Goal: Information Seeking & Learning: Check status

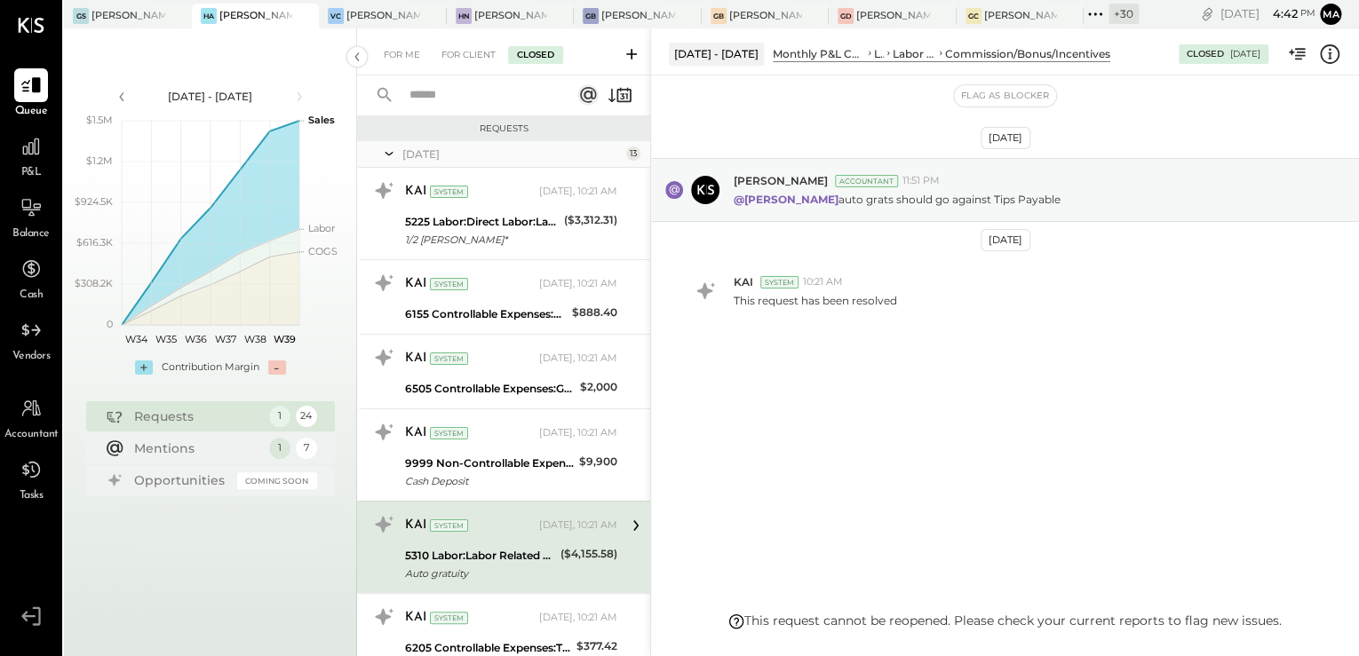
scroll to position [71, 0]
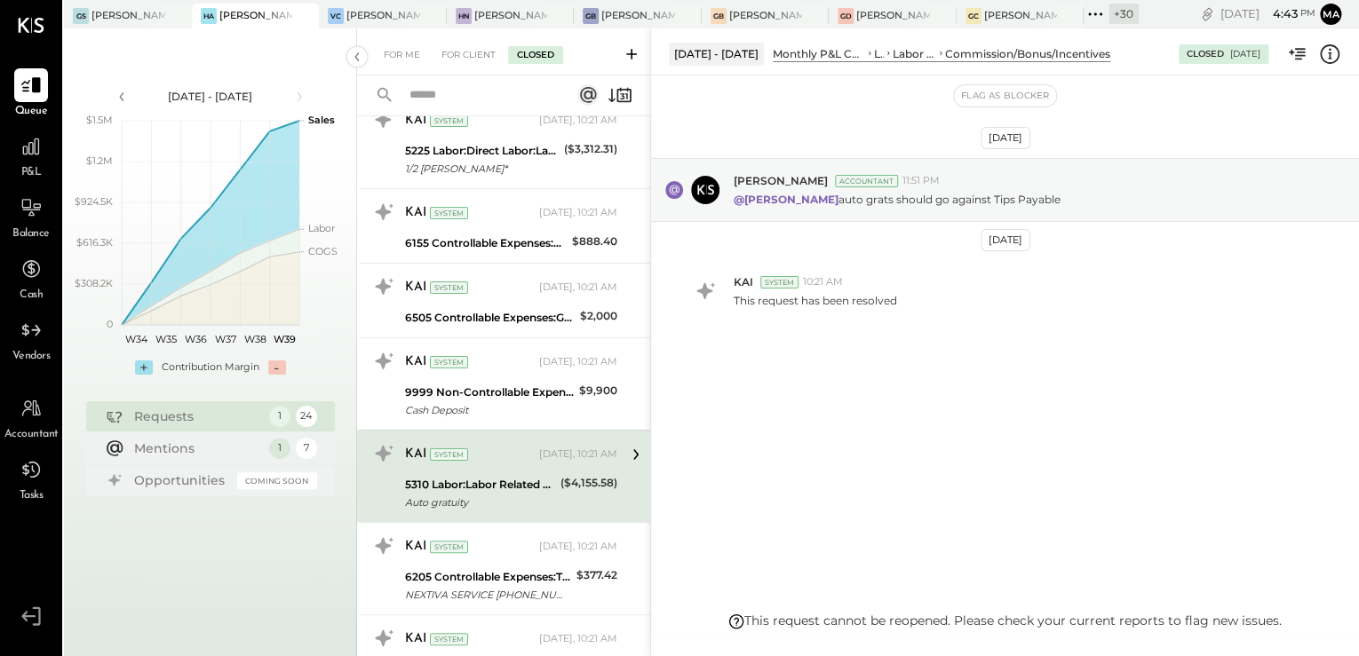
click at [811, 374] on div "[DATE] [PERSON_NAME] Accountant 11:51 PM @[PERSON_NAME] auto grats should go ag…" at bounding box center [1005, 288] width 708 height 337
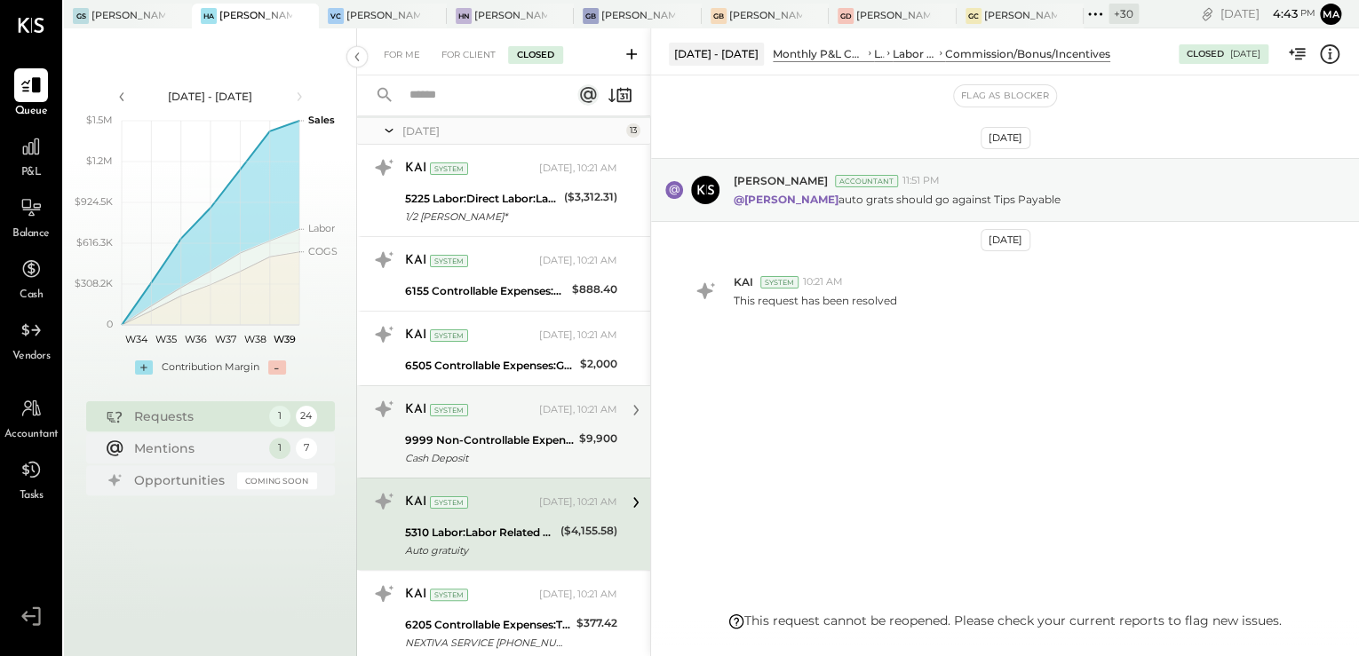
scroll to position [0, 0]
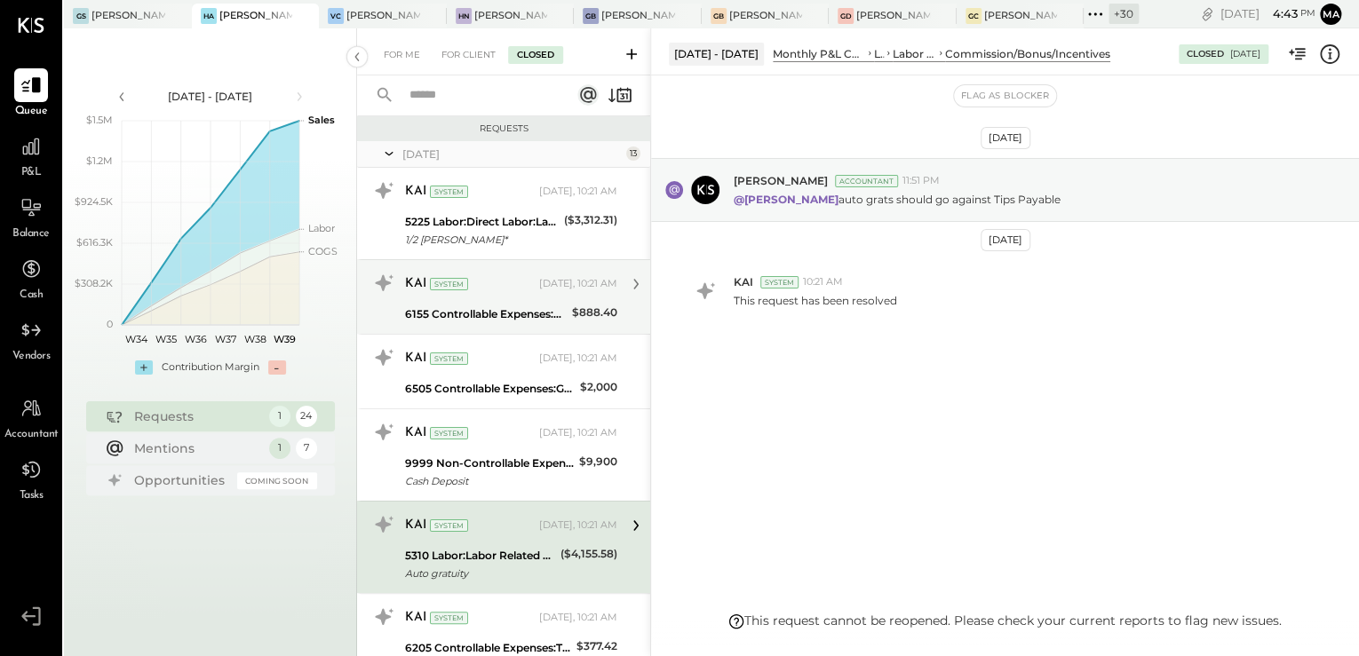
click at [496, 297] on div "KAI System [DATE], 10:21 AM" at bounding box center [511, 284] width 212 height 30
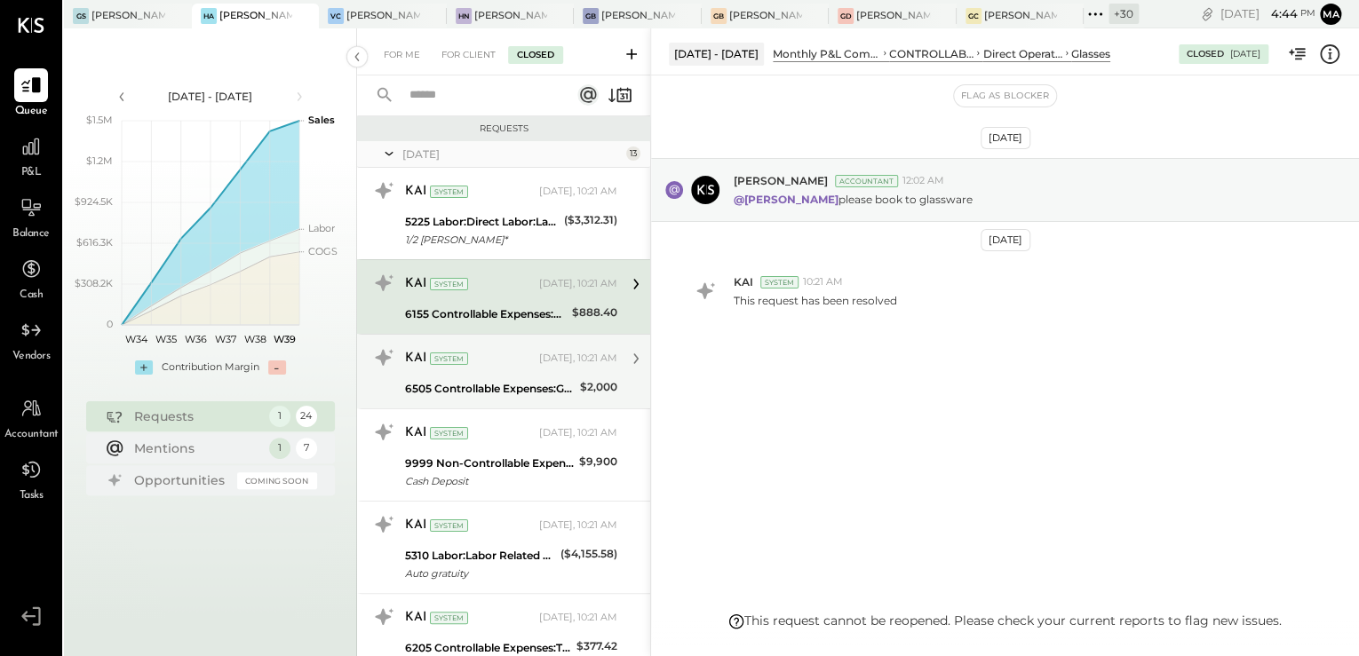
click at [504, 385] on div "6505 Controllable Expenses:General & Administrative Expenses:Accounting & Bookk…" at bounding box center [490, 389] width 170 height 18
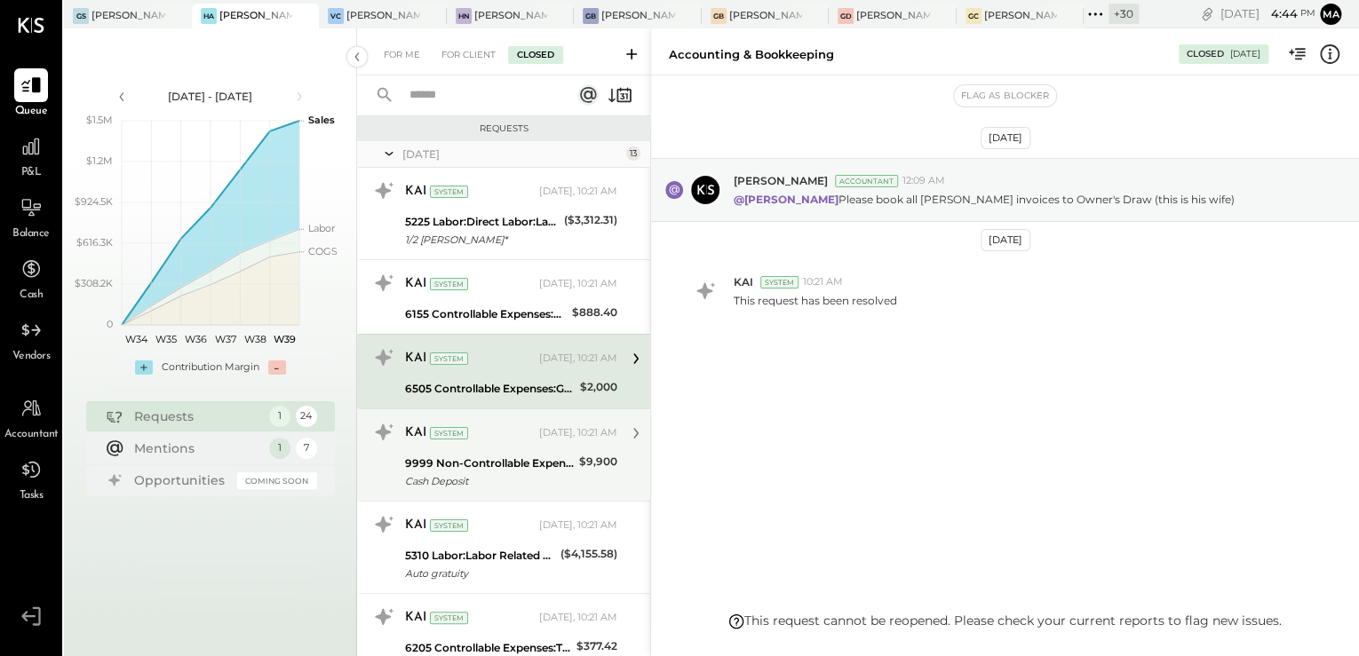
click at [529, 462] on div "9999 Non-Controllable Expenses:Other Income and Expenses:To Be Classified P&L" at bounding box center [489, 464] width 169 height 18
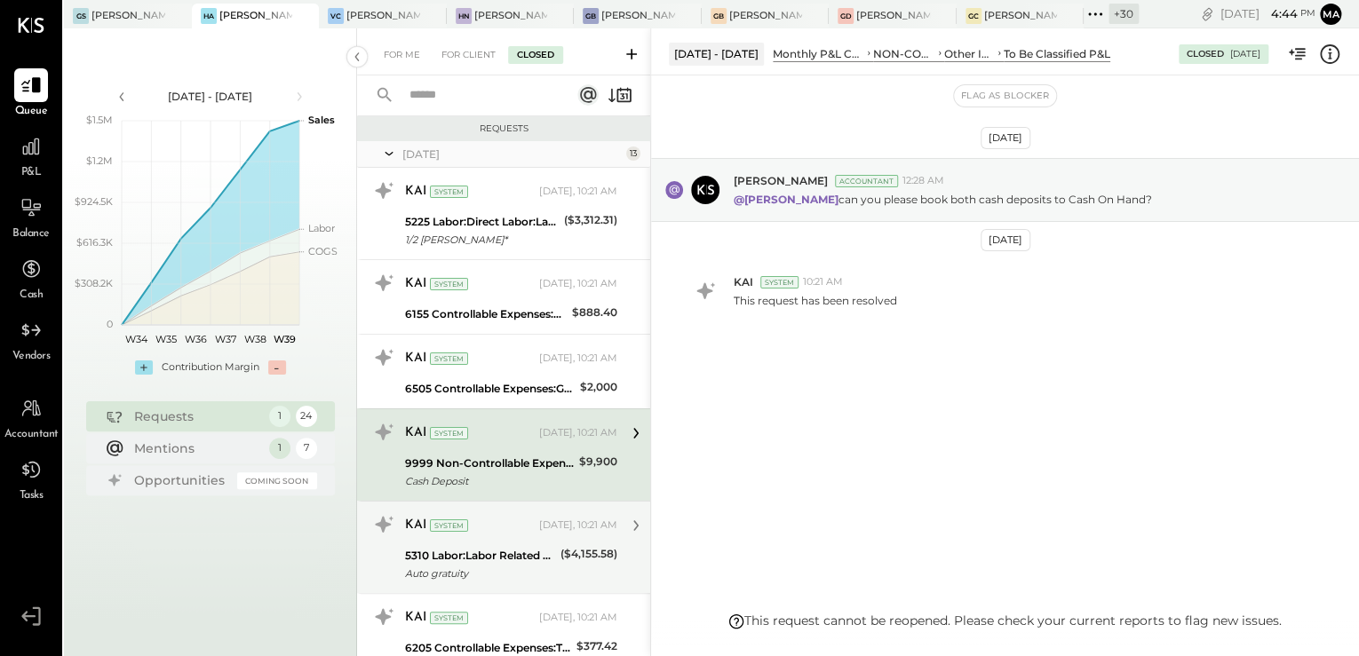
click at [496, 554] on div "5310 Labor:Labor Related Expenses:Commission/Bonus/Incentives" at bounding box center [480, 556] width 150 height 18
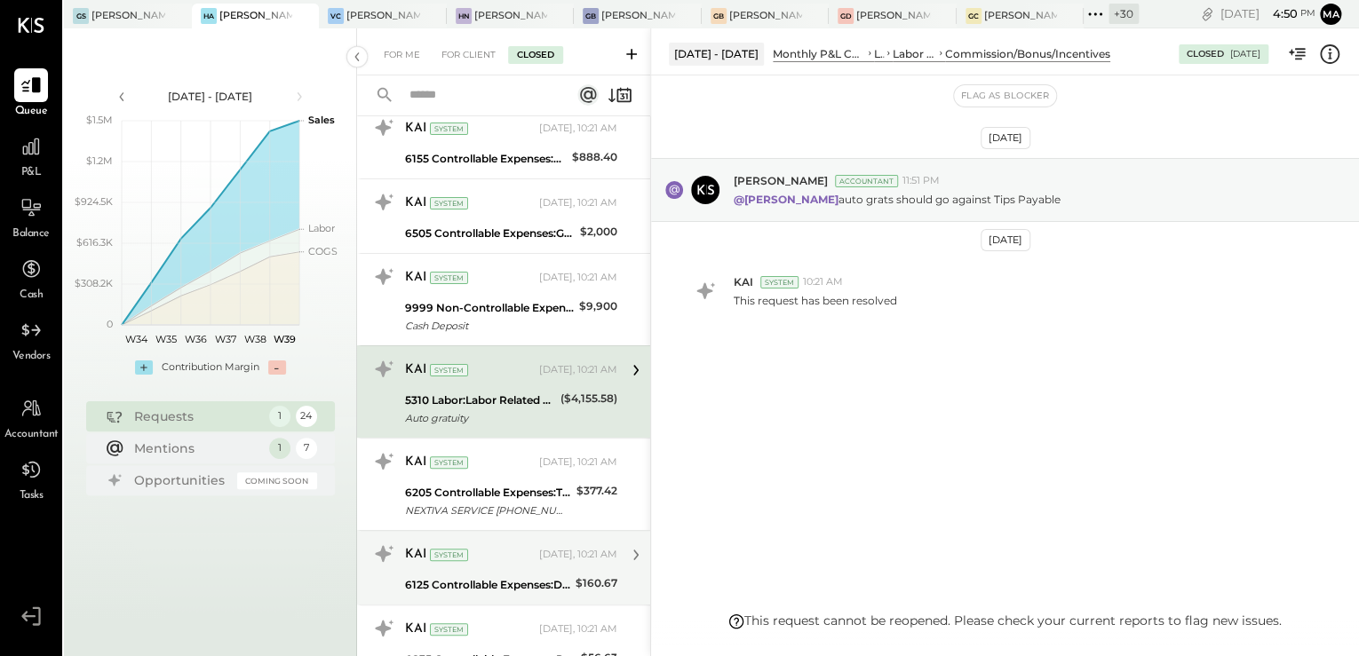
scroll to position [79, 0]
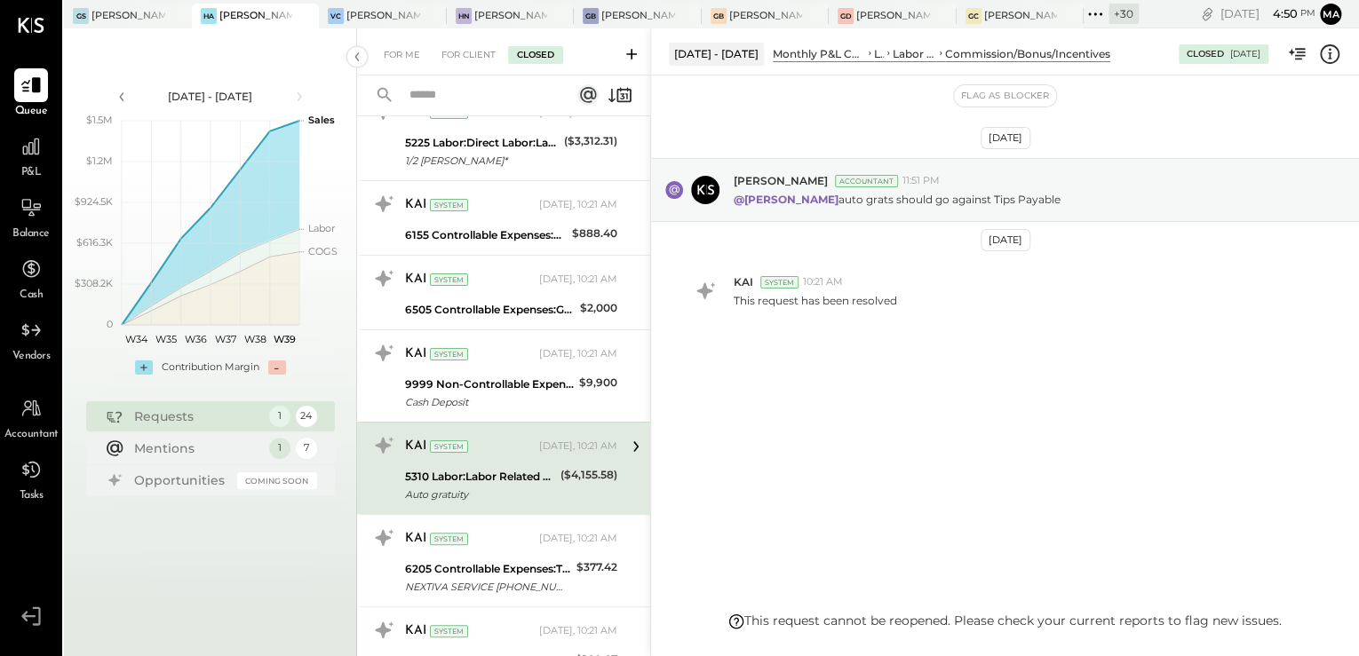
click at [533, 456] on div "KAI System [DATE], 10:21 AM" at bounding box center [511, 446] width 212 height 25
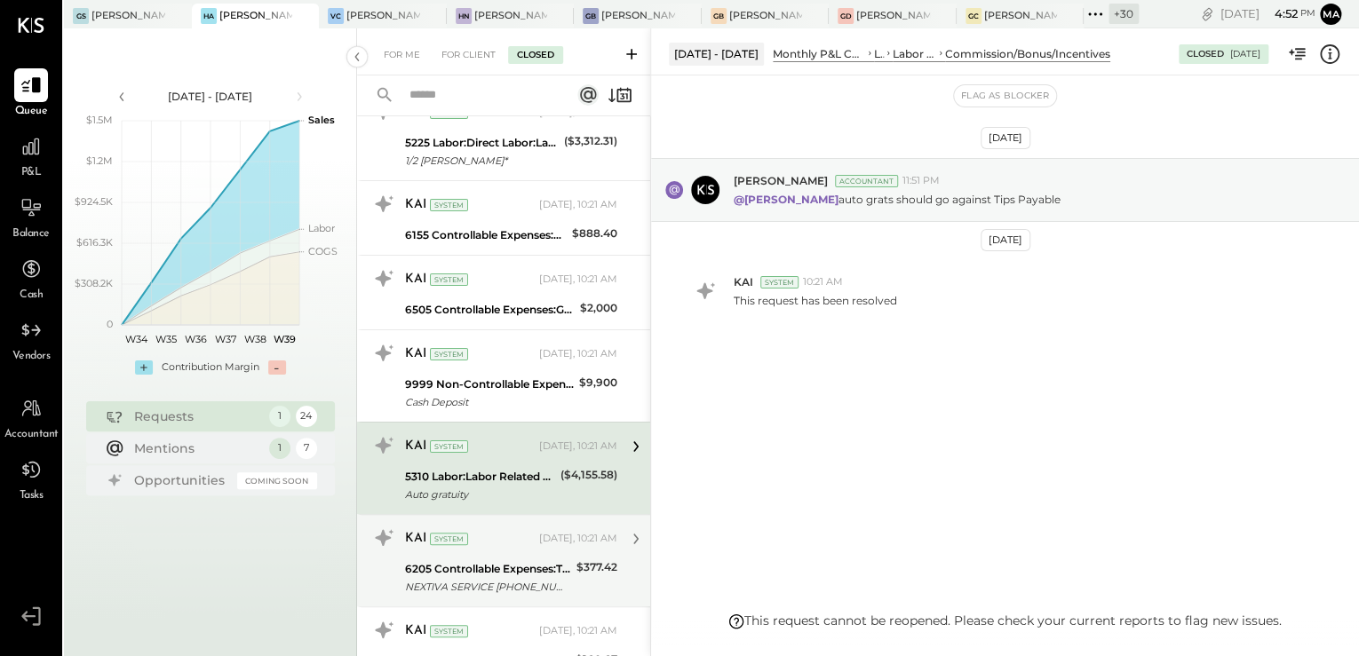
click at [482, 551] on div "KAI System [DATE], 10:21 AM 6205 Controllable Expenses:Transaction Related Expe…" at bounding box center [511, 561] width 212 height 74
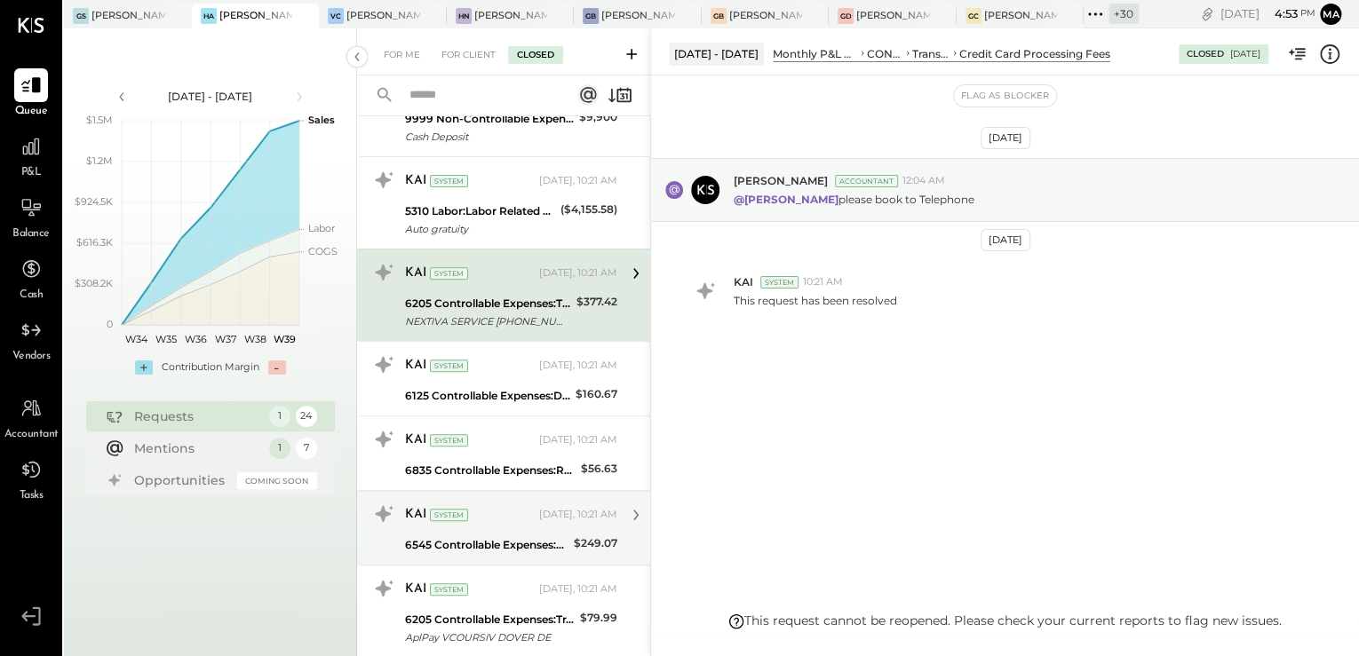
scroll to position [434, 0]
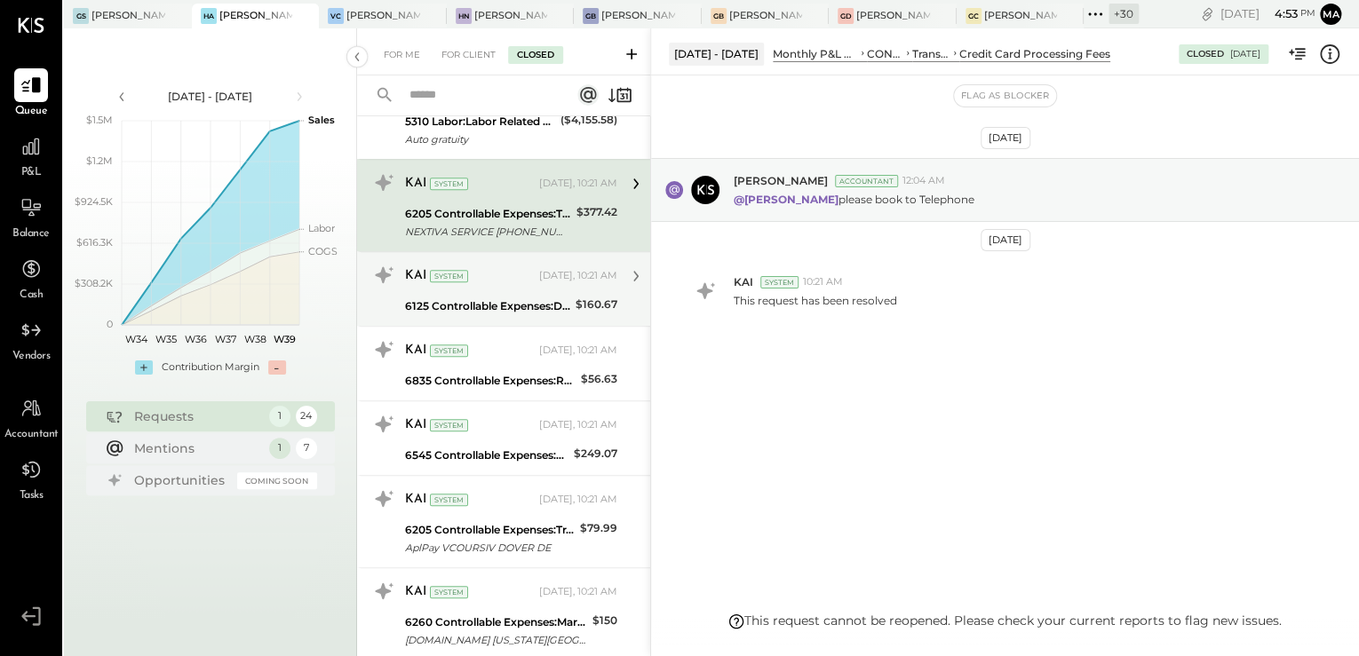
click at [475, 310] on div "6125 Controllable Expenses:Direct Operating Expenses:Restaurant Supplies" at bounding box center [487, 307] width 165 height 18
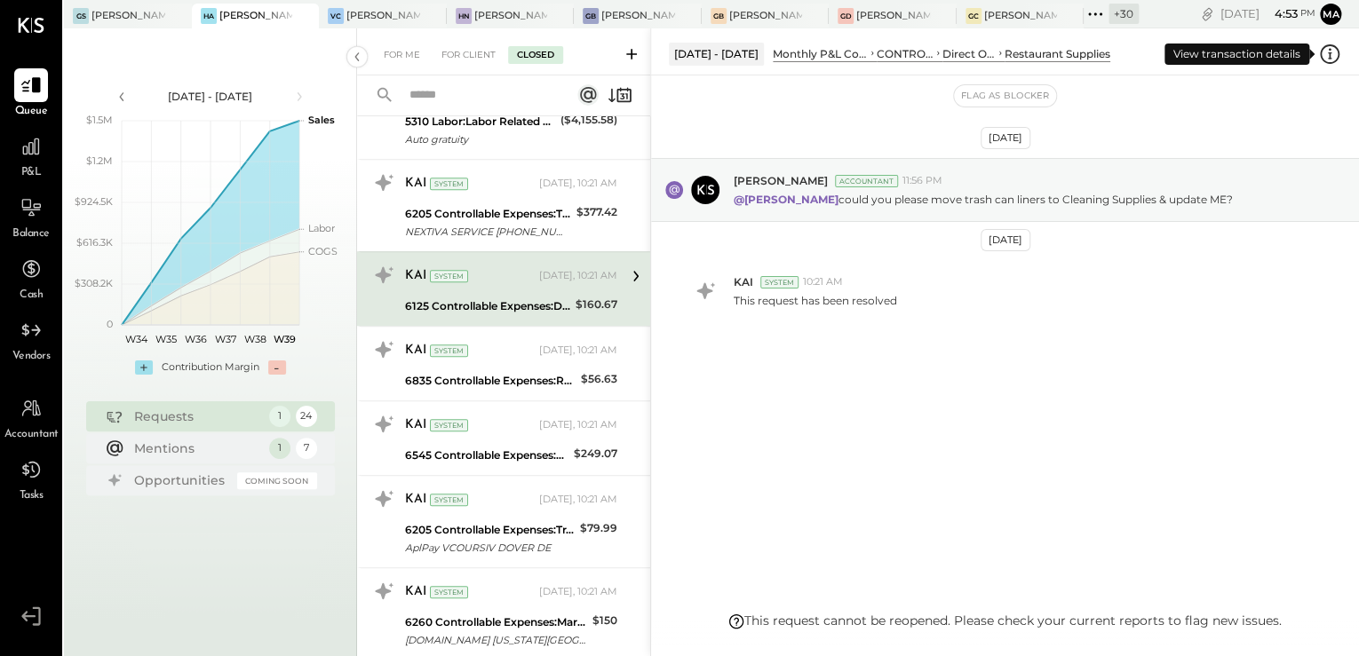
click at [1331, 59] on icon at bounding box center [1330, 58] width 4 height 1
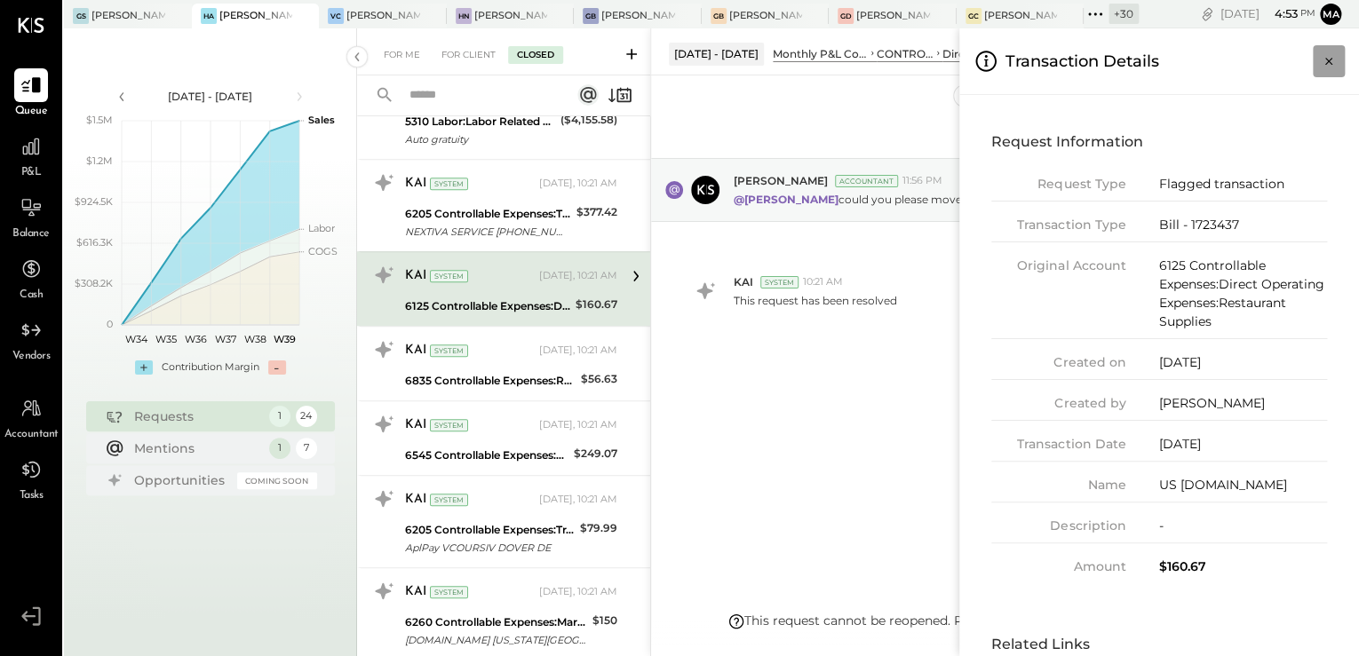
click at [1336, 60] on icon "Close panel" at bounding box center [1329, 61] width 18 height 18
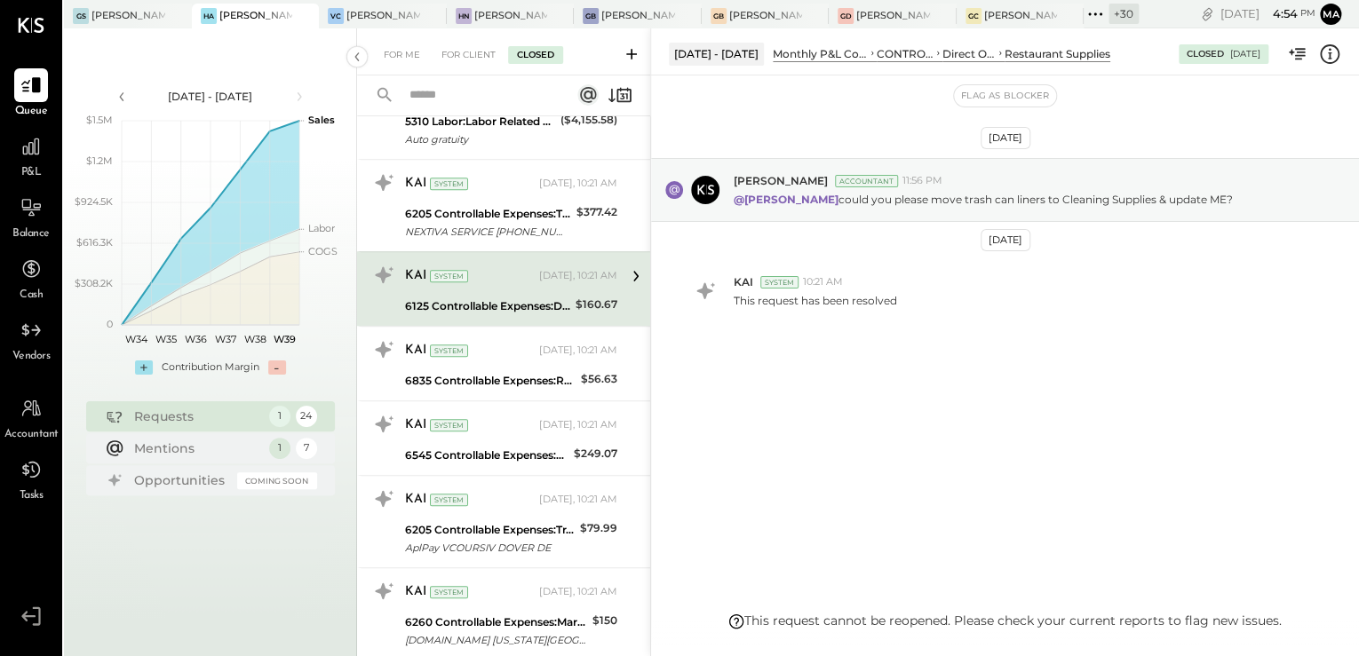
drag, startPoint x: 514, startPoint y: 387, endPoint x: 161, endPoint y: 258, distance: 376.2
click at [514, 387] on div "6835 Controllable Expenses:Repairs & Maintenance:Maintenance & Facility Supplies" at bounding box center [490, 381] width 171 height 18
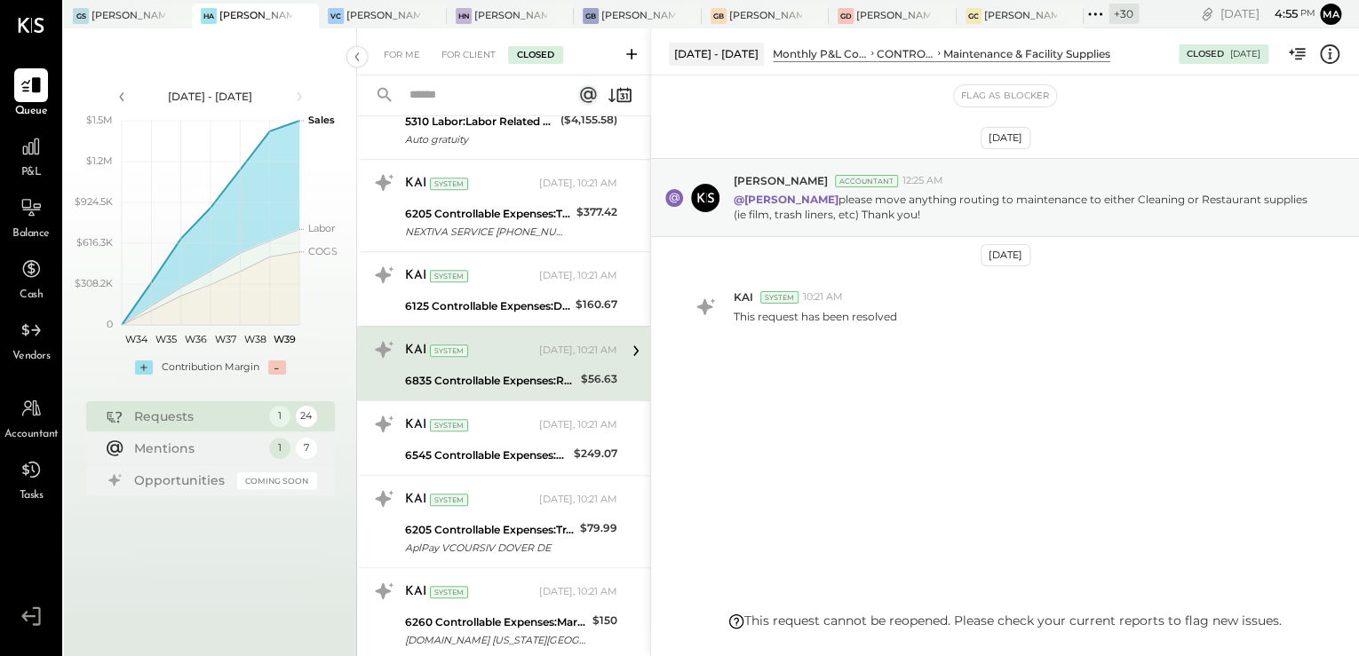
click at [1331, 50] on icon at bounding box center [1329, 54] width 23 height 23
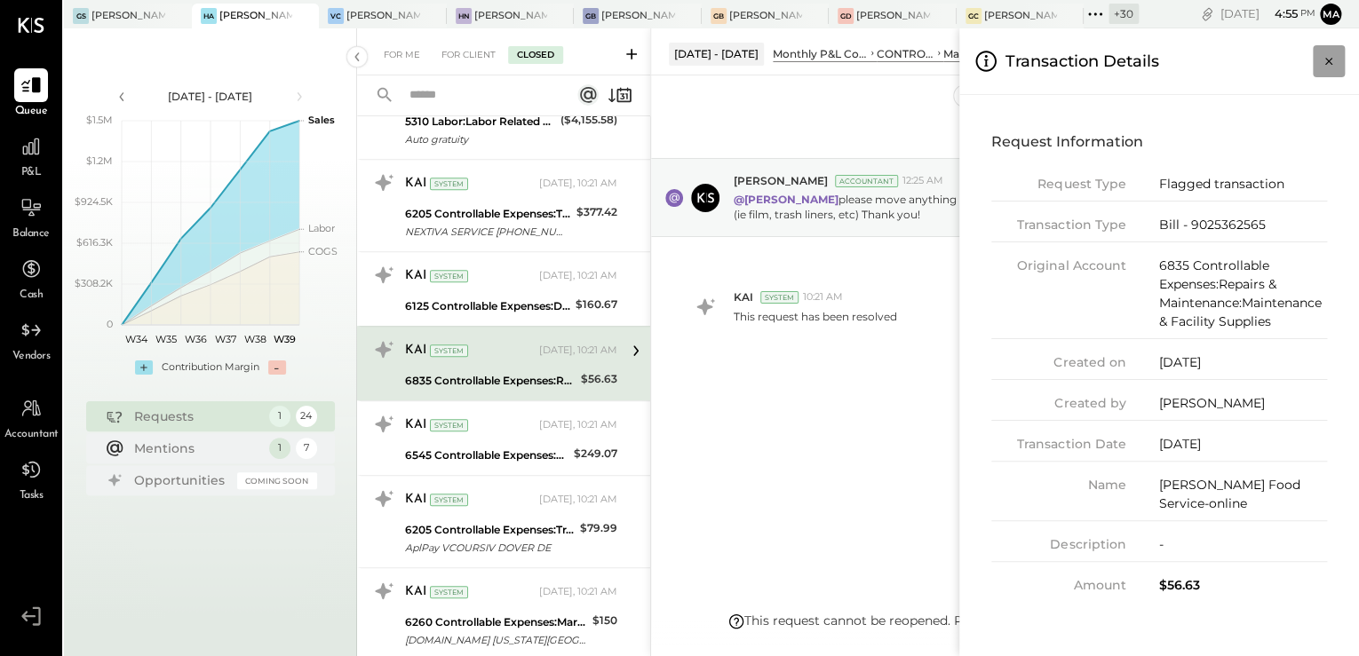
click at [1331, 61] on icon "Close panel" at bounding box center [1329, 61] width 18 height 18
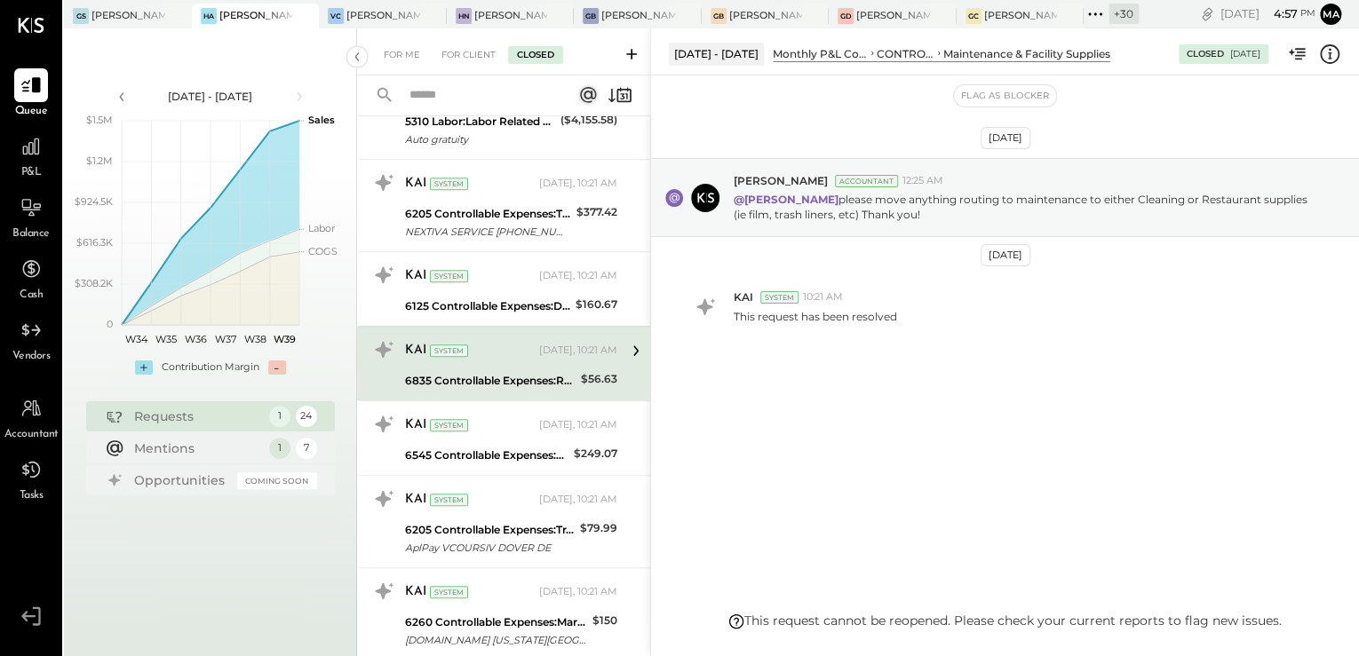
click at [1190, 111] on div "Flag as Blocker" at bounding box center [1005, 95] width 708 height 41
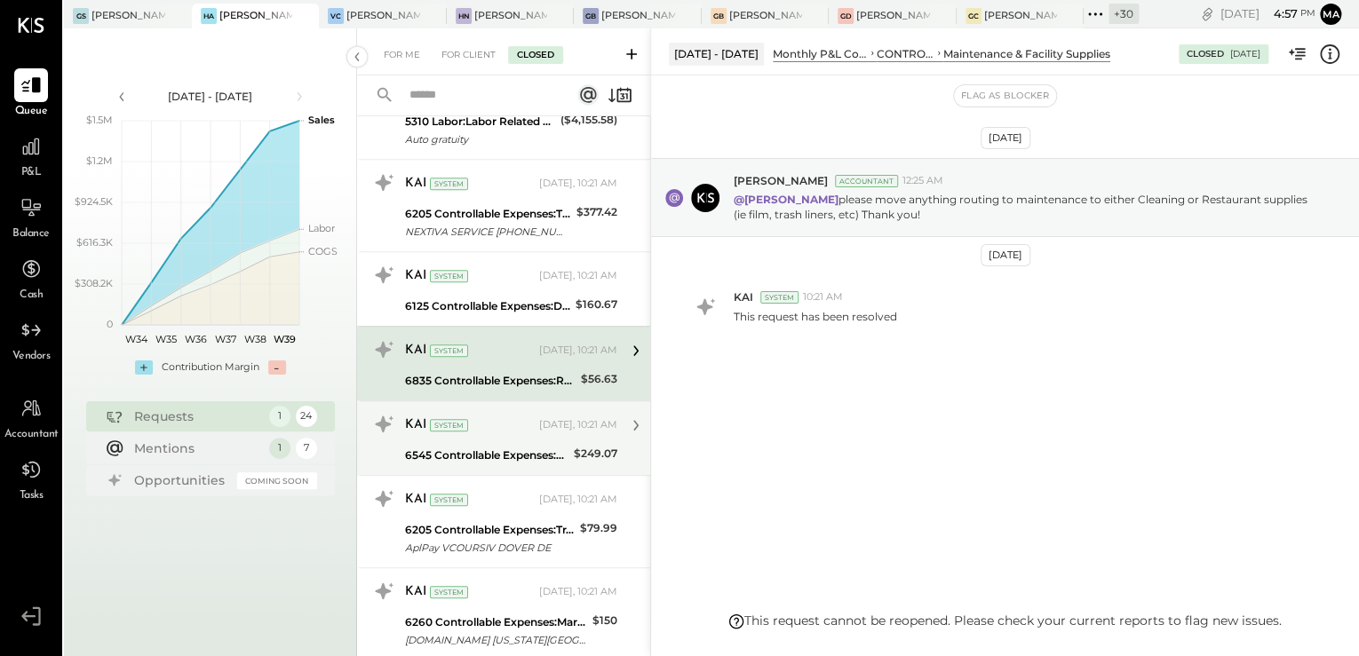
click at [518, 433] on div "KAI System [DATE], 10:21 AM" at bounding box center [511, 425] width 212 height 25
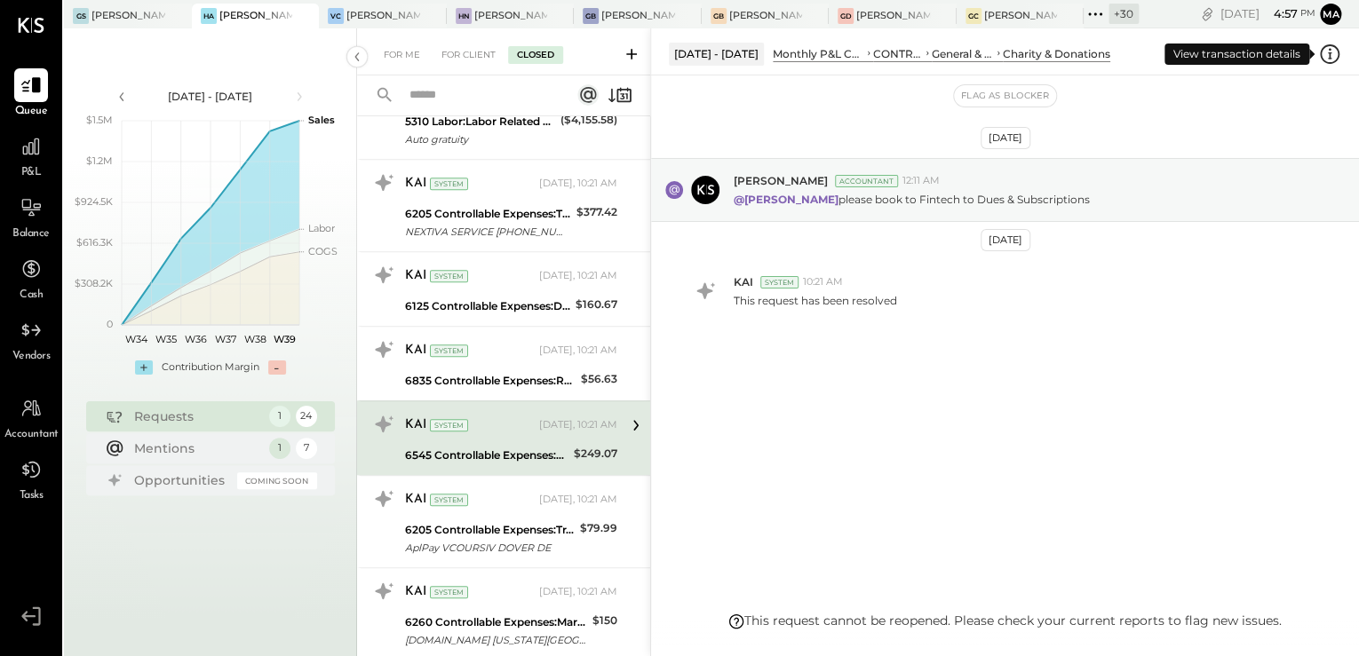
click at [1331, 65] on icon at bounding box center [1329, 54] width 23 height 23
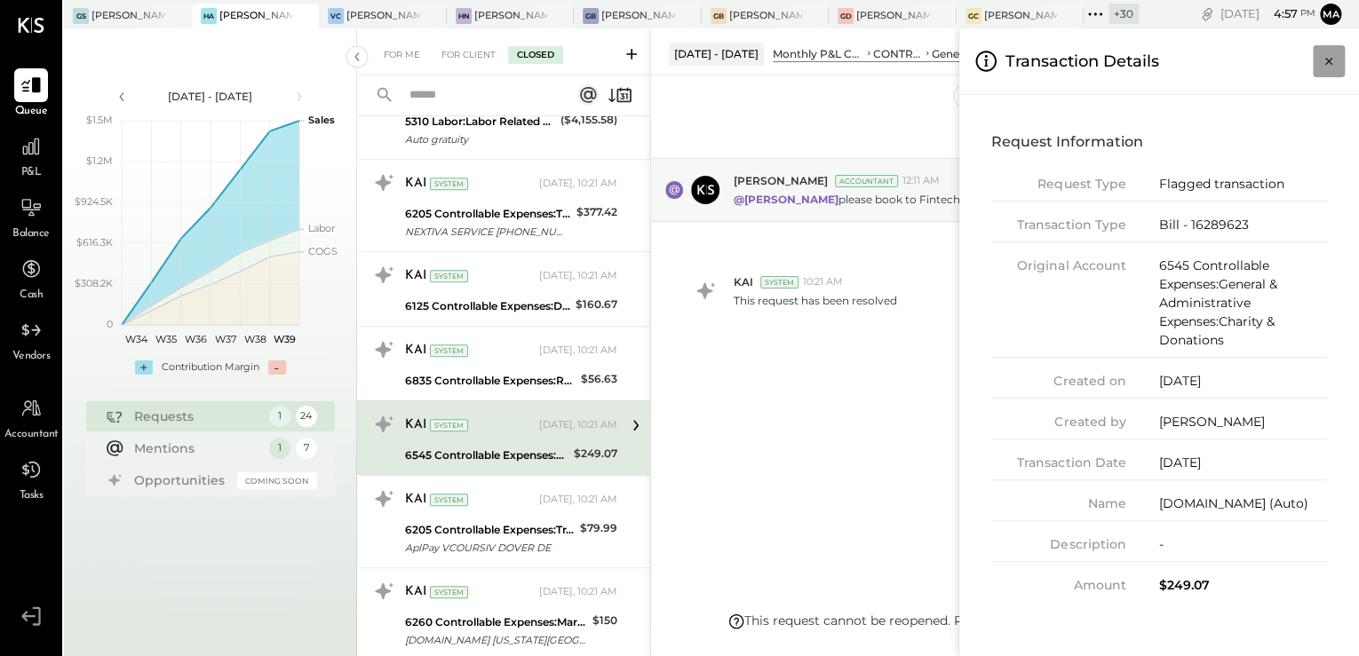
click at [1318, 64] on button "Close panel" at bounding box center [1329, 61] width 32 height 32
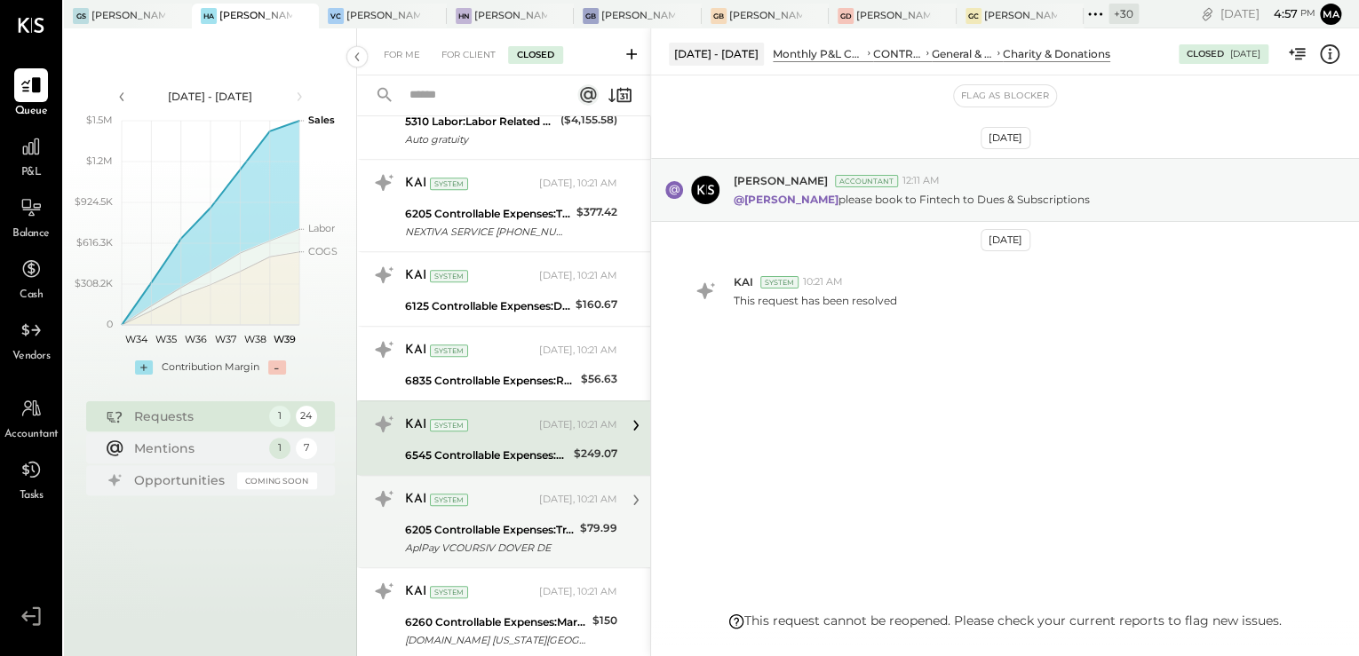
click at [473, 526] on div "6205 Controllable Expenses:Transaction Related Expenses:Credit Card Processing …" at bounding box center [490, 530] width 170 height 18
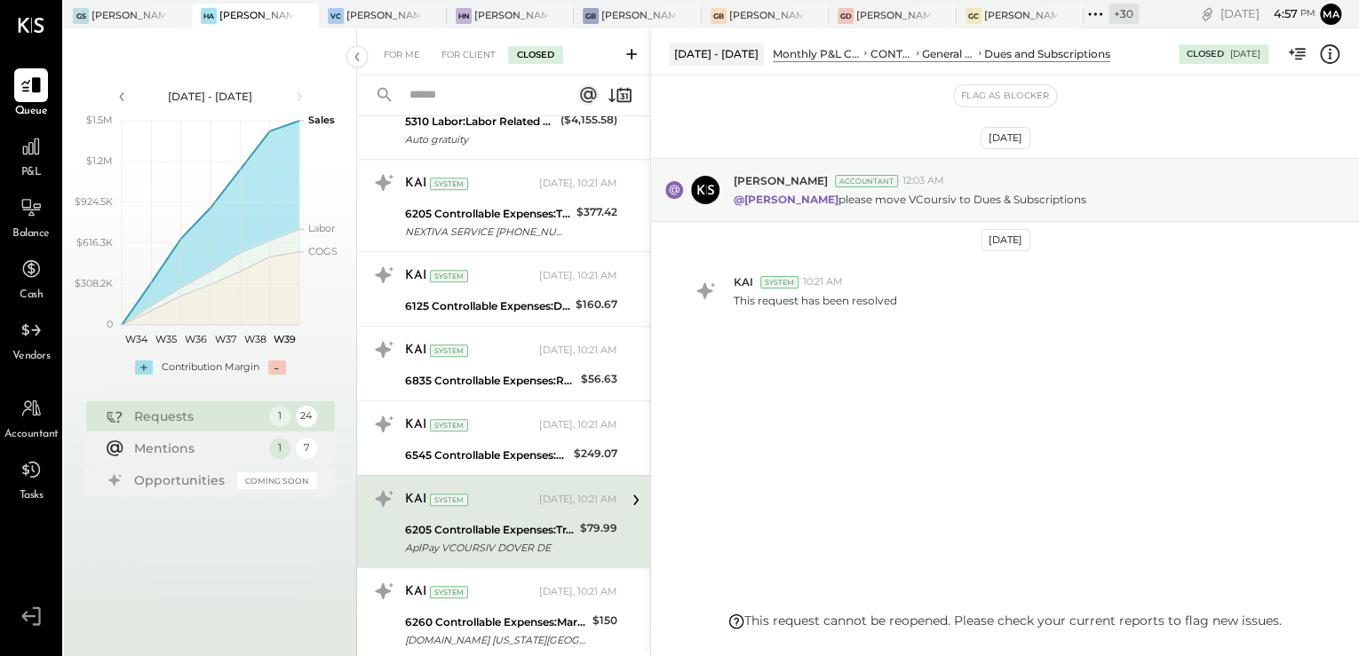
click at [1336, 60] on icon at bounding box center [1330, 54] width 20 height 20
click at [508, 531] on div "For Me For Client Closed Requests [DATE] 13 KAI System [DATE], 10:21 AM 5225 La…" at bounding box center [858, 342] width 1002 height 628
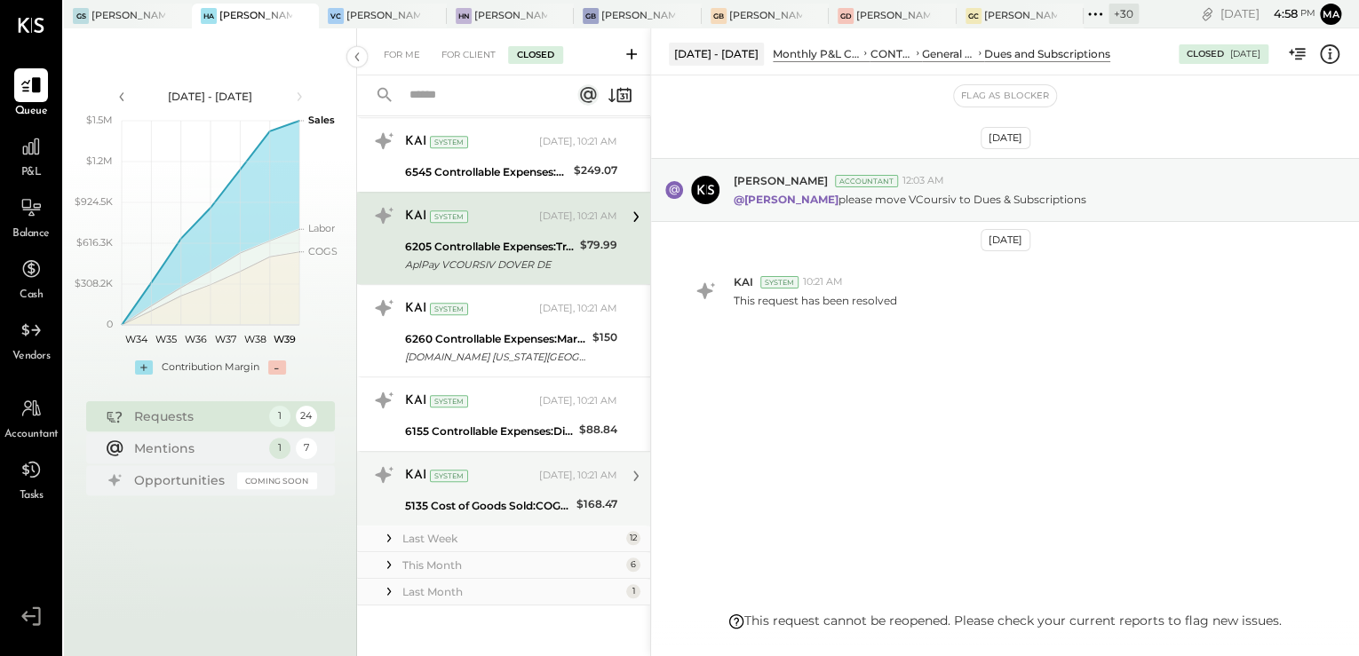
scroll to position [719, 0]
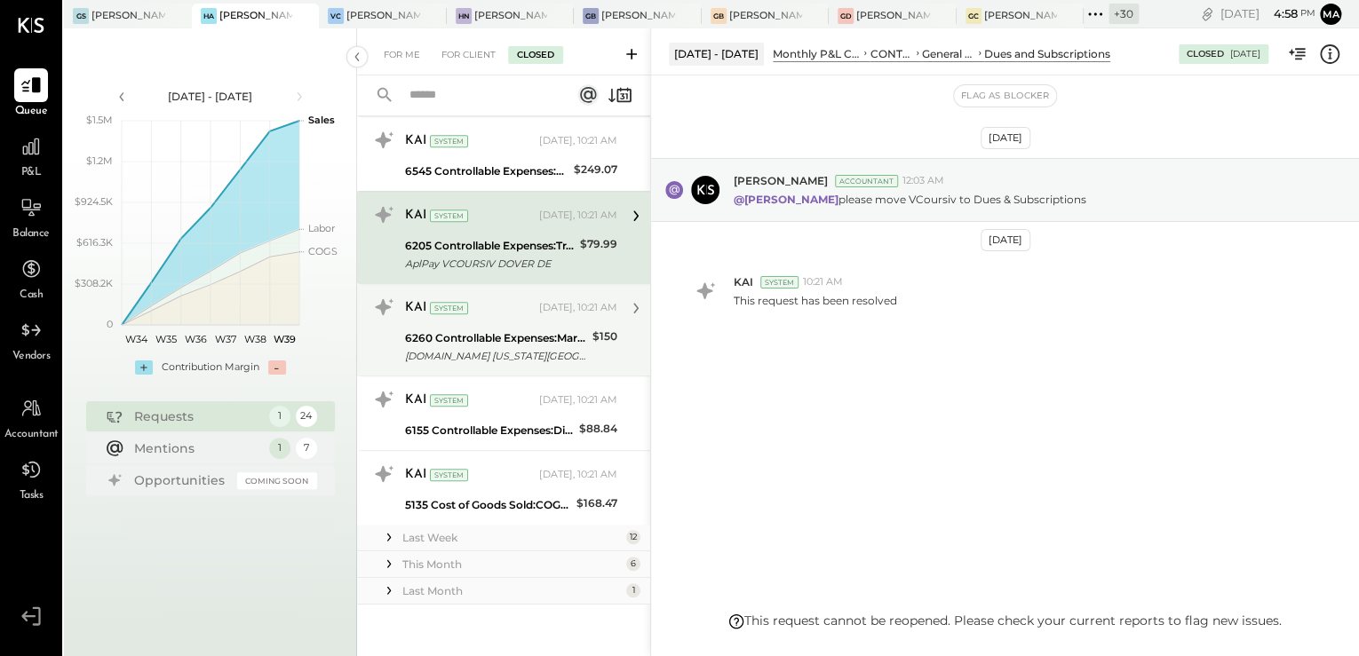
click at [492, 355] on div "[DOMAIN_NAME] [US_STATE][GEOGRAPHIC_DATA] [GEOGRAPHIC_DATA]" at bounding box center [496, 356] width 182 height 18
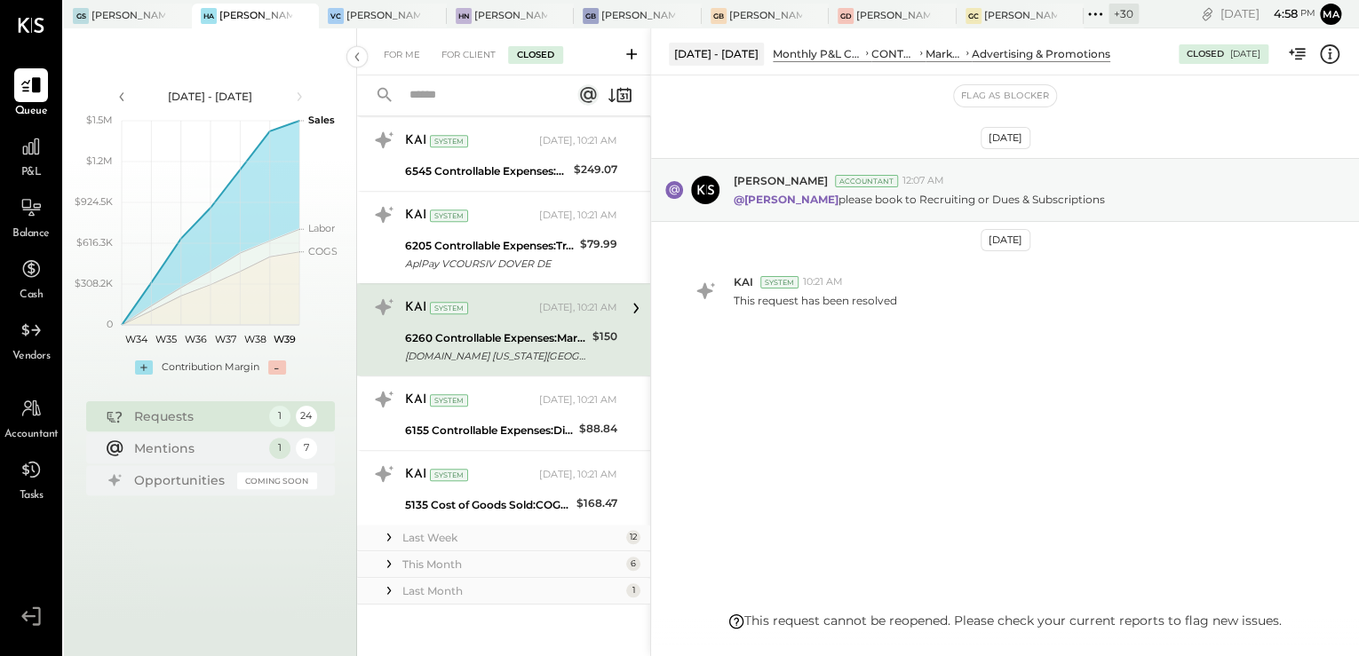
click at [1322, 51] on icon at bounding box center [1329, 54] width 23 height 23
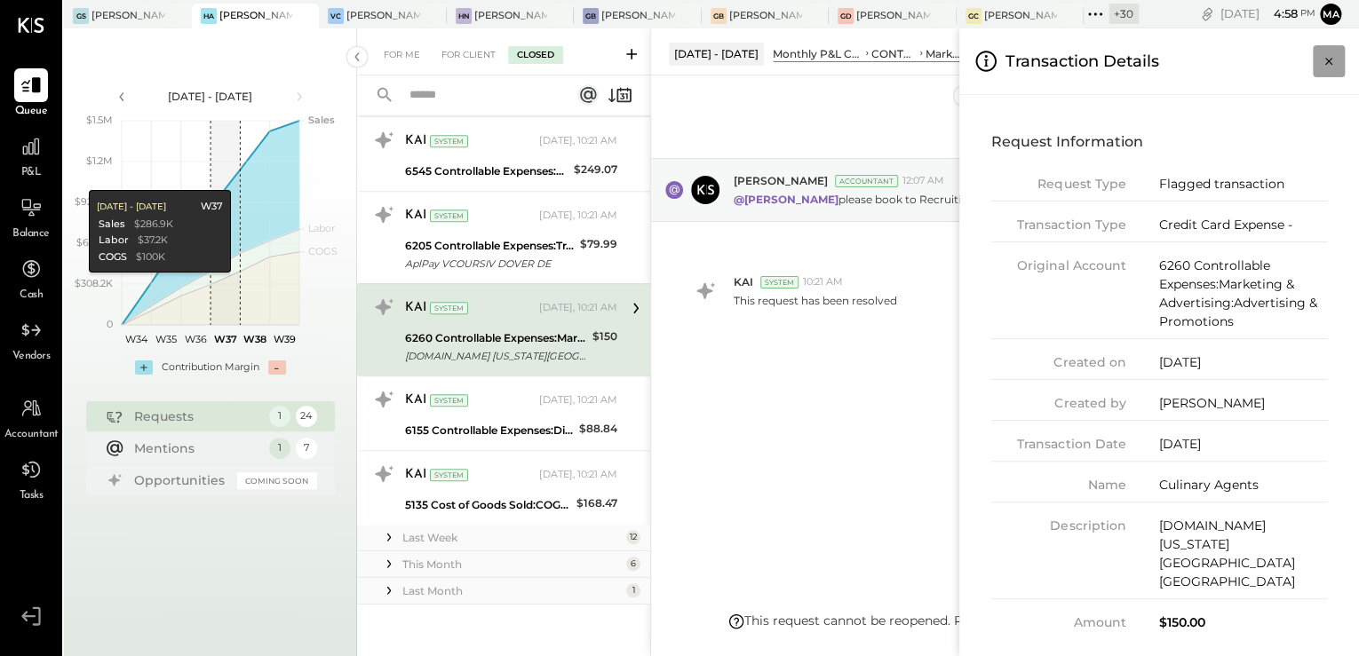
click at [1336, 57] on icon "Close panel" at bounding box center [1329, 61] width 18 height 18
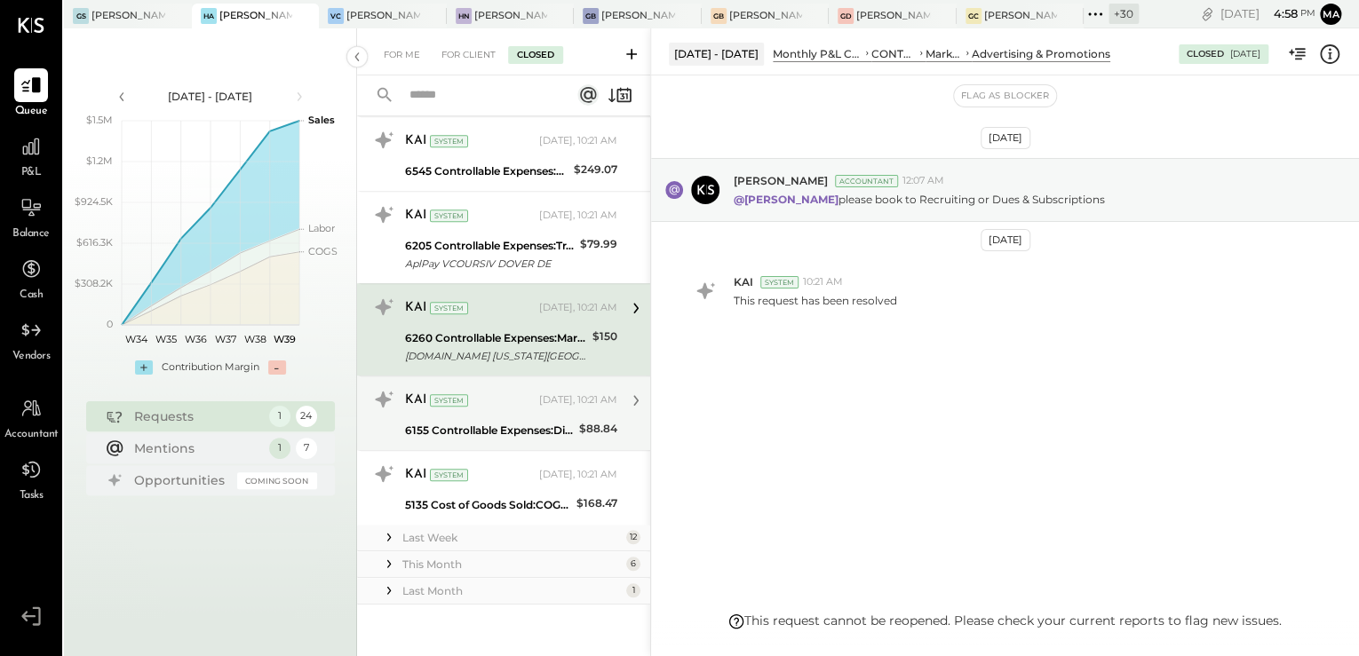
click at [489, 434] on div "6155 Controllable Expenses:Direct Operating Expenses:Bar Smallwares" at bounding box center [489, 431] width 169 height 18
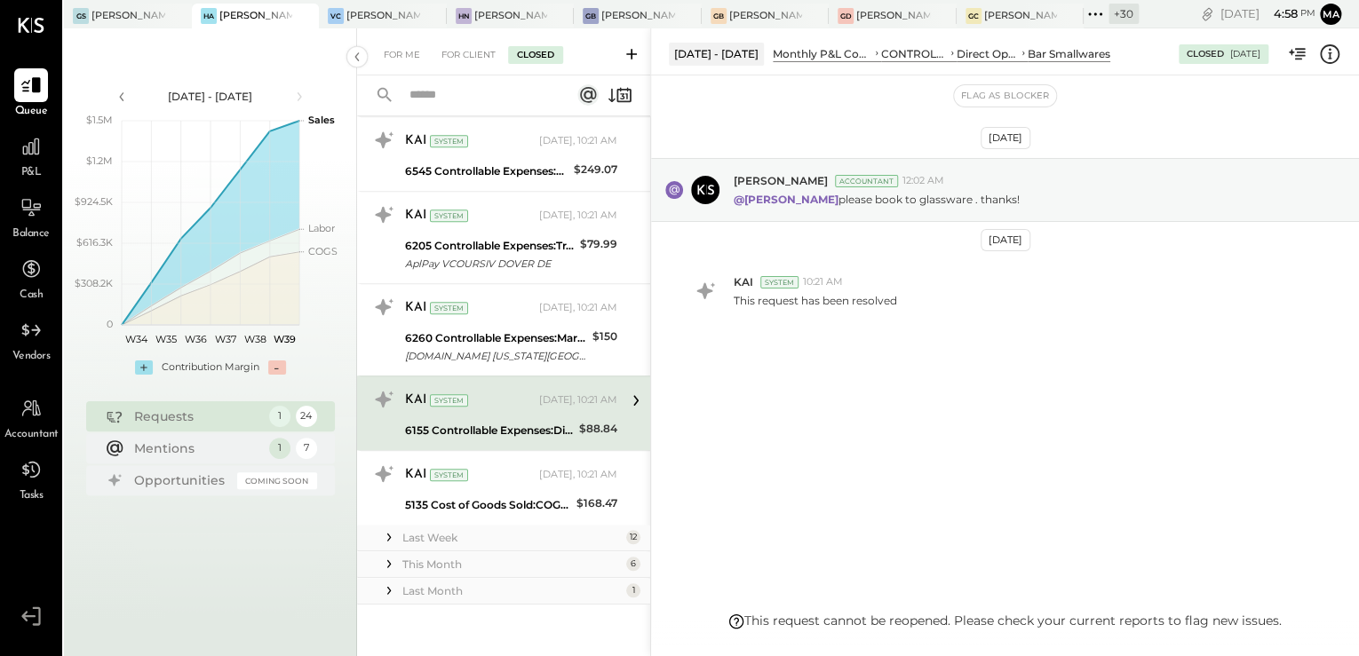
click at [1332, 56] on icon at bounding box center [1329, 54] width 23 height 23
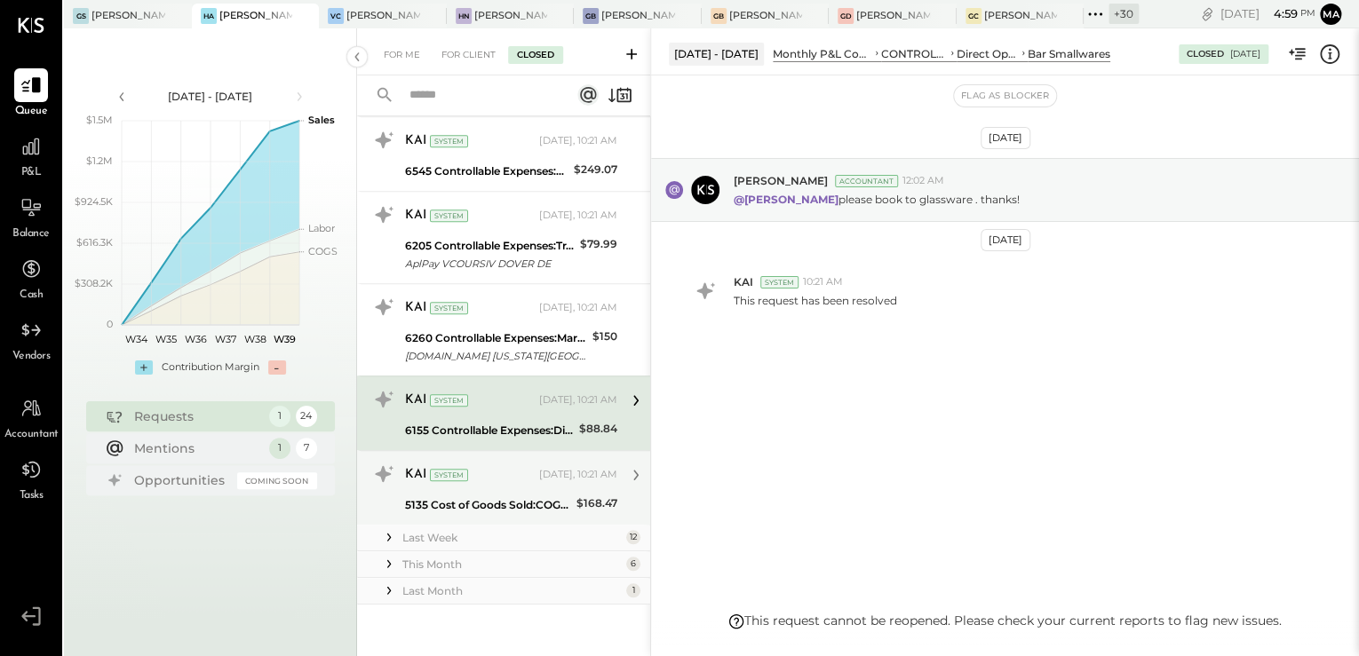
click at [570, 488] on div "For Me For Client Closed Requests [DATE] 13 KAI System [DATE], 10:21 AM 5225 La…" at bounding box center [858, 342] width 1002 height 628
click at [570, 488] on div "KAI System [DATE], 10:21 AM 5135 Cost of Goods Sold:COGS, Packaging $168.47 Thi…" at bounding box center [511, 488] width 212 height 56
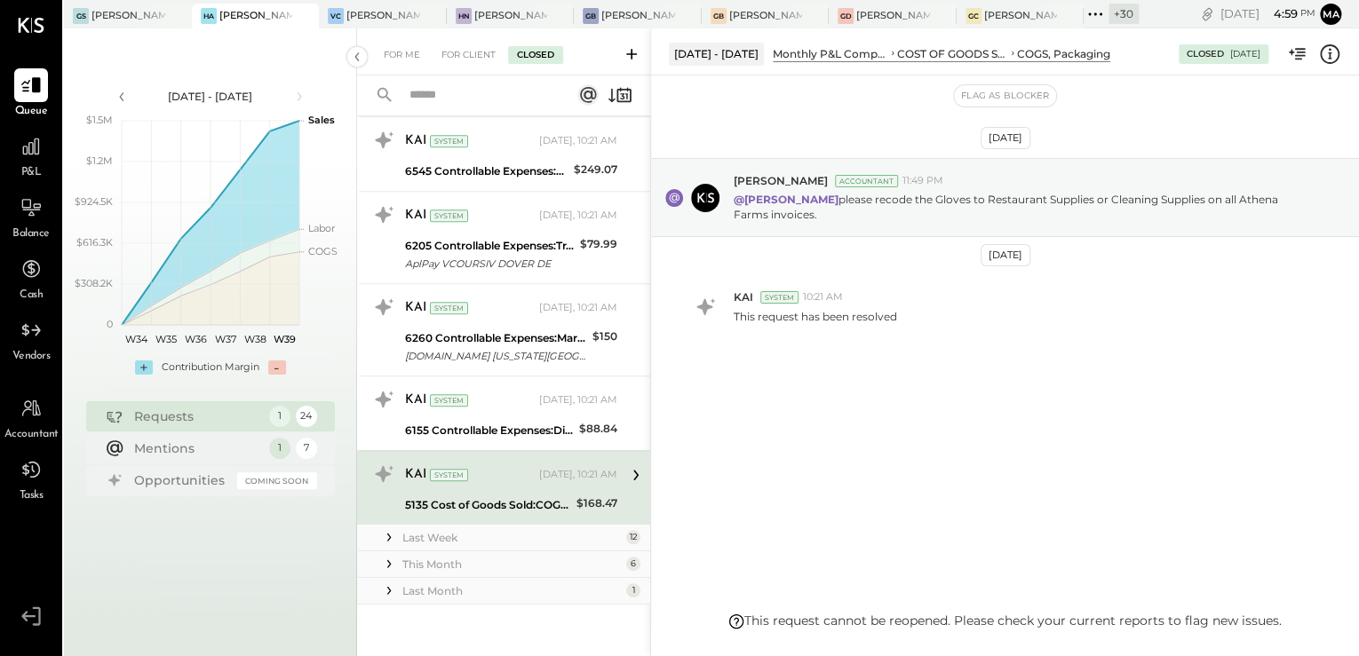
click at [530, 489] on div "KAI System [DATE], 10:21 AM 5135 Cost of Goods Sold:COGS, Packaging $168.47 Thi…" at bounding box center [511, 488] width 212 height 56
click at [1327, 60] on icon at bounding box center [1329, 54] width 23 height 23
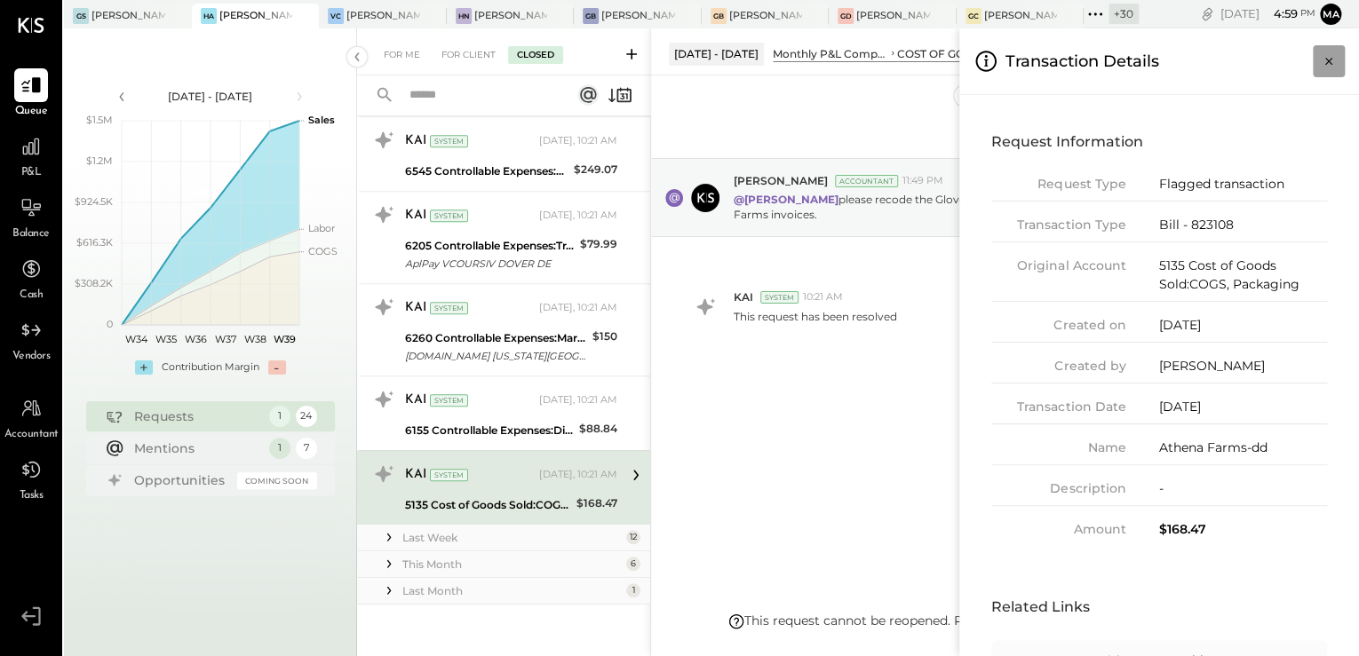
click at [1336, 57] on icon "Close panel" at bounding box center [1329, 61] width 18 height 18
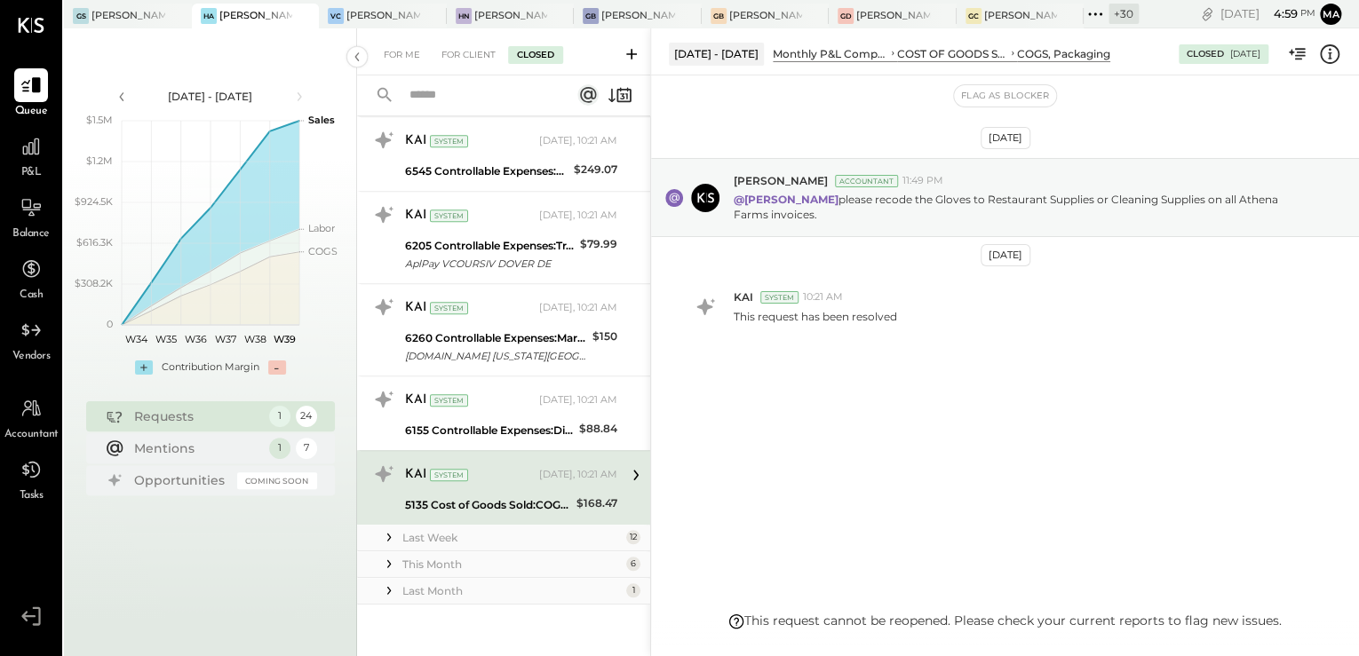
drag, startPoint x: 446, startPoint y: 60, endPoint x: 4, endPoint y: 68, distance: 442.4
click at [441, 57] on div "For Client" at bounding box center [469, 55] width 72 height 18
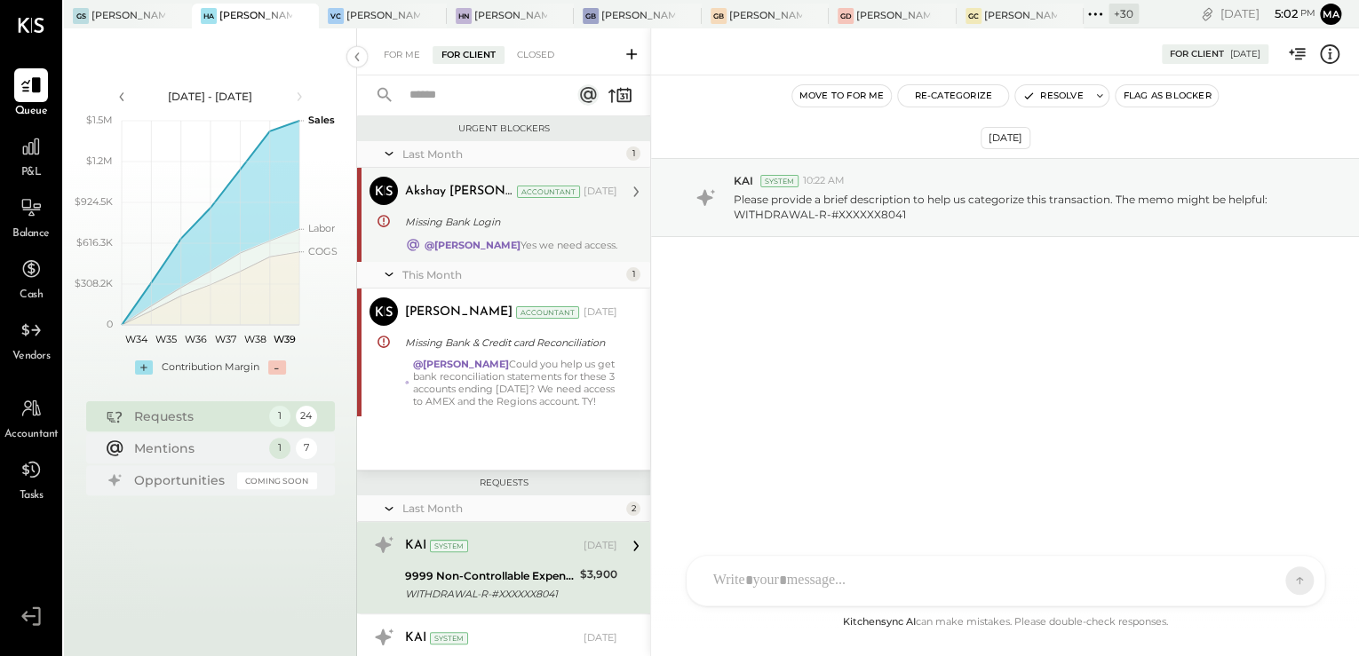
click at [504, 215] on div "Missing Bank Login" at bounding box center [508, 222] width 207 height 18
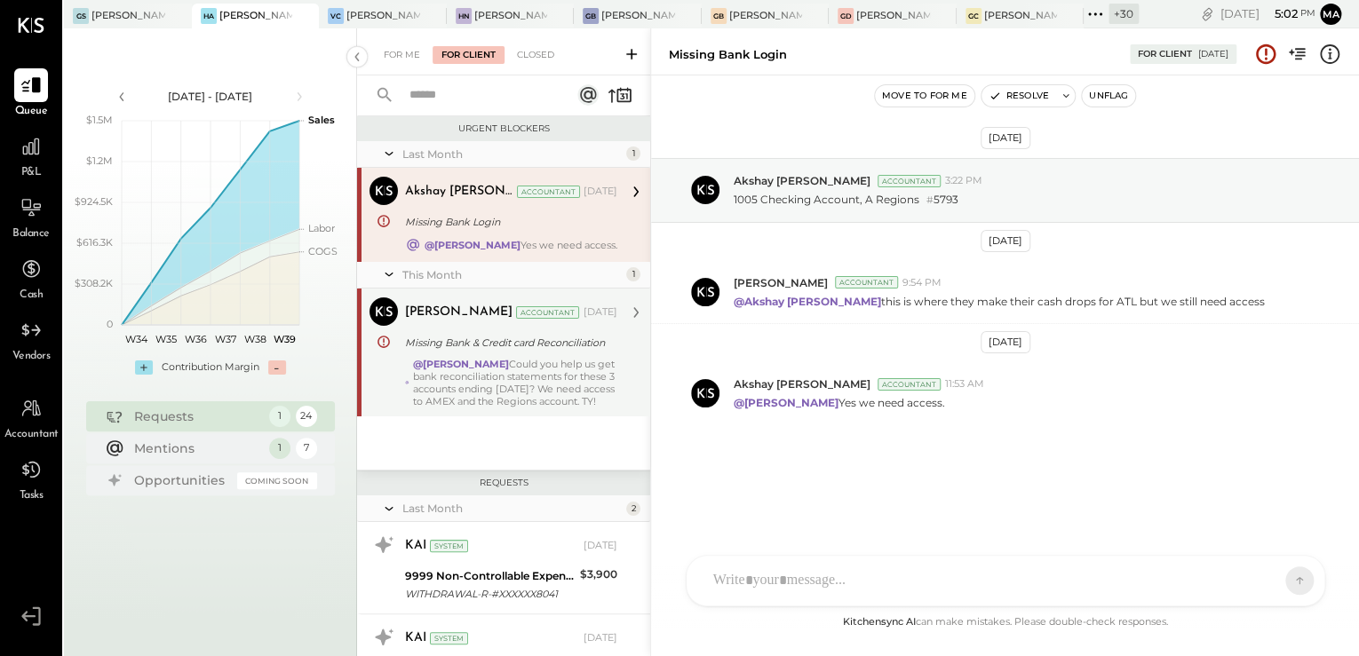
click at [530, 384] on div "@[PERSON_NAME] Could you help us get bank reconciliation statements for these 3…" at bounding box center [515, 383] width 204 height 50
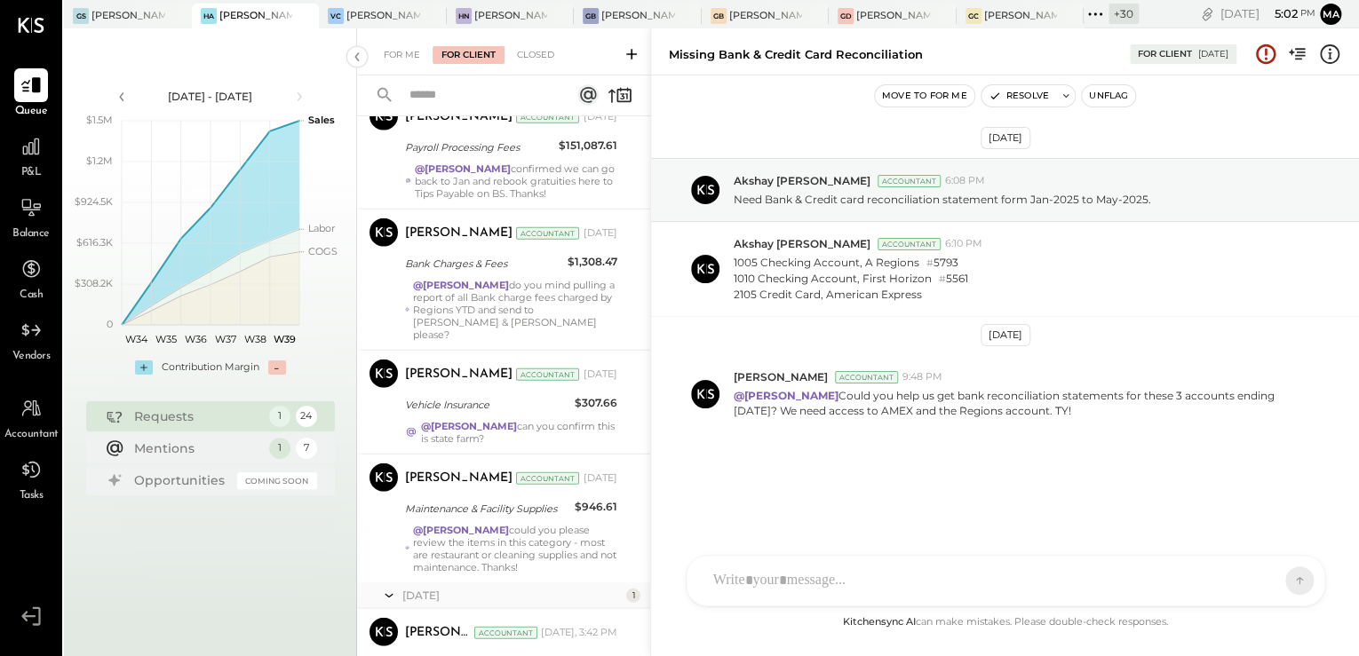
scroll to position [2210, 0]
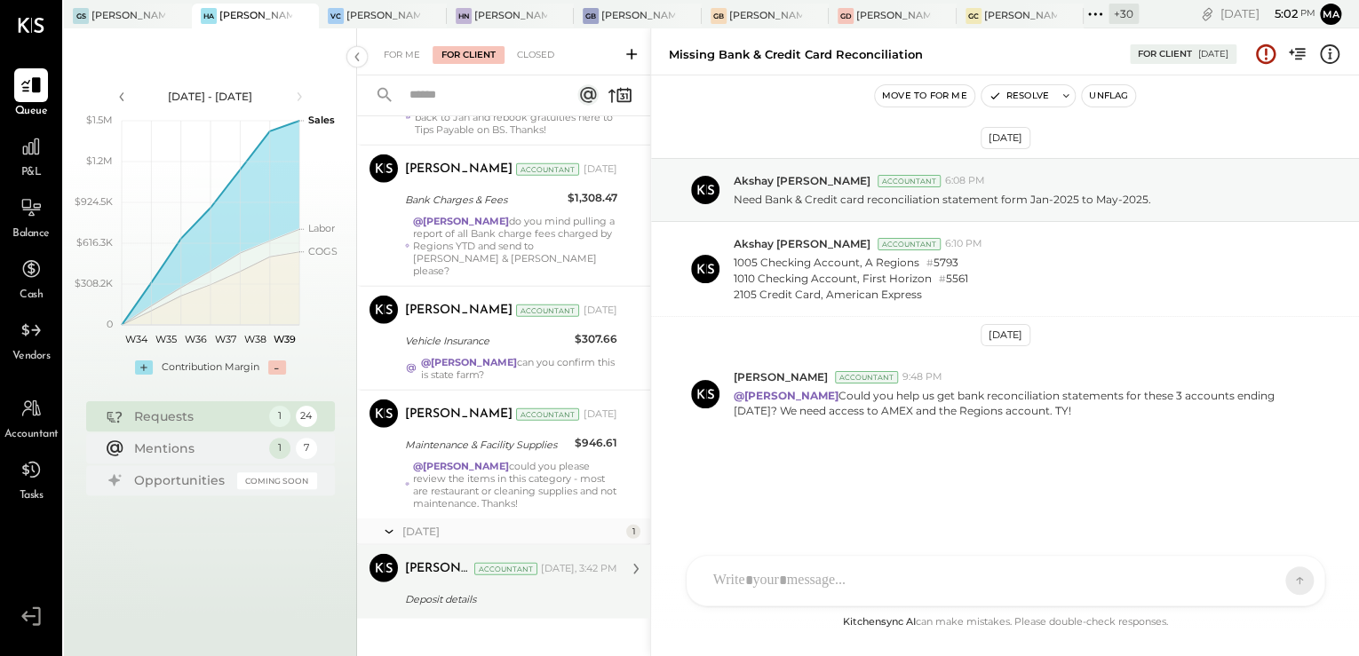
click at [465, 592] on div "Deposit details" at bounding box center [508, 599] width 207 height 21
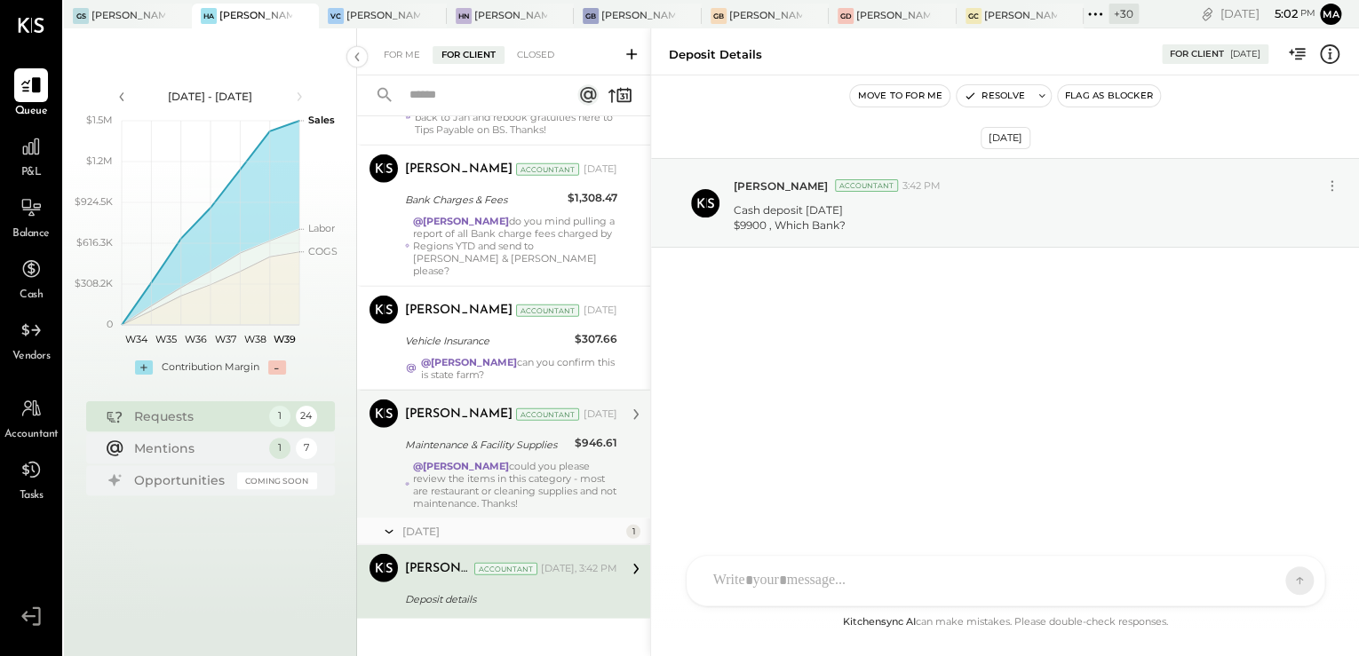
click at [481, 465] on div "@[PERSON_NAME] could you please review the items in this category - most are re…" at bounding box center [515, 485] width 204 height 50
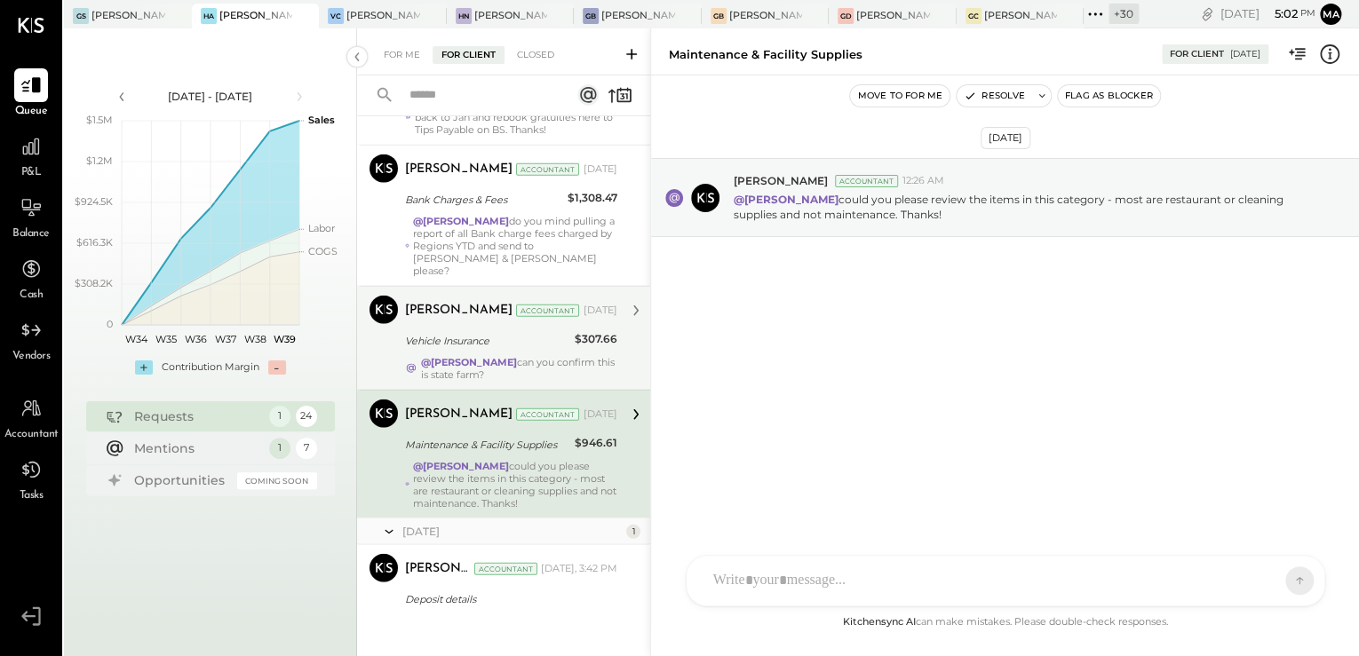
click at [453, 356] on strong "@[PERSON_NAME]" at bounding box center [469, 362] width 96 height 12
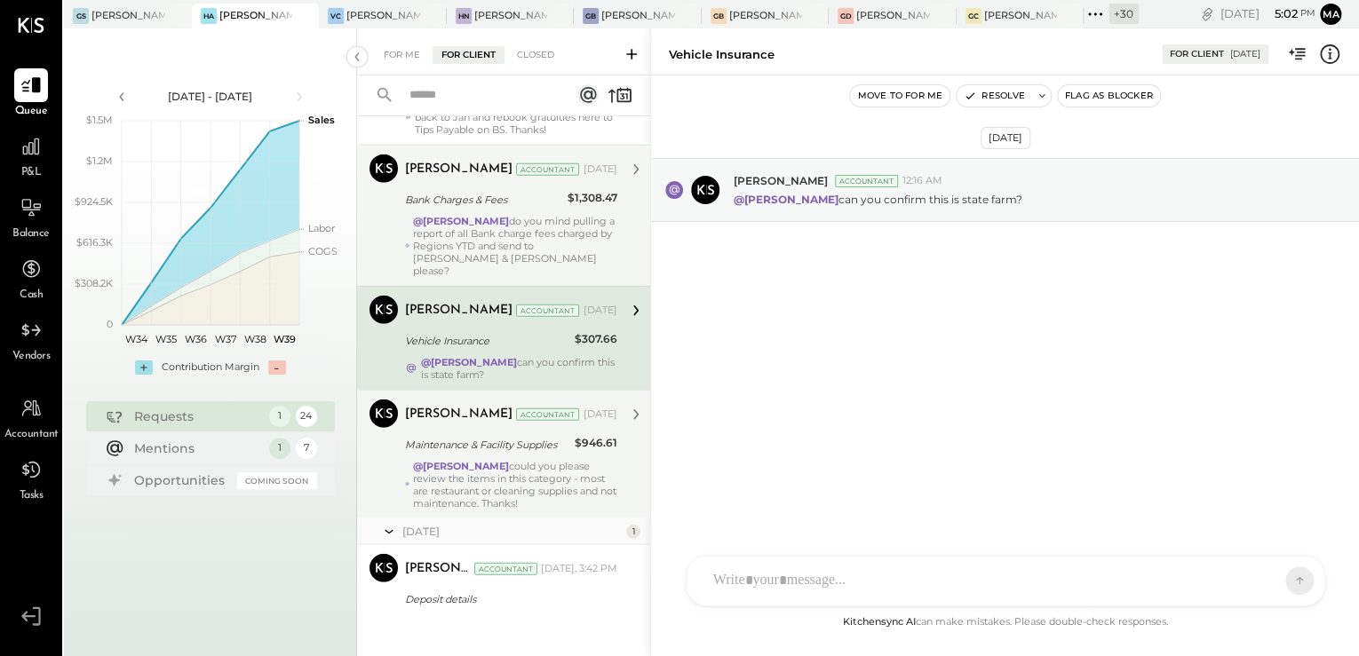
click at [436, 241] on div "@[PERSON_NAME] do you mind pulling a report of all Bank charge fees charged by …" at bounding box center [515, 246] width 204 height 62
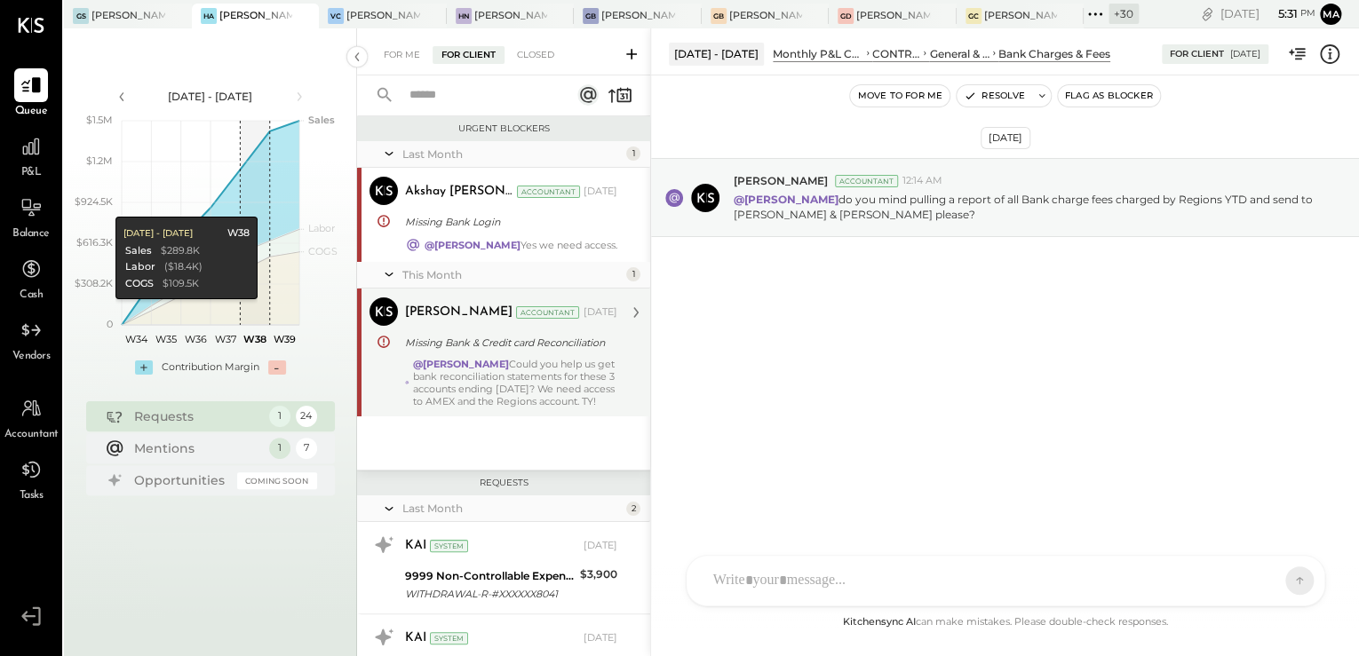
click at [231, 593] on div "[DATE] - [DATE] polygon, polyline { transition: fill-opacity 0.1s, stroke-opaci…" at bounding box center [210, 356] width 293 height 656
